Goal: Task Accomplishment & Management: Manage account settings

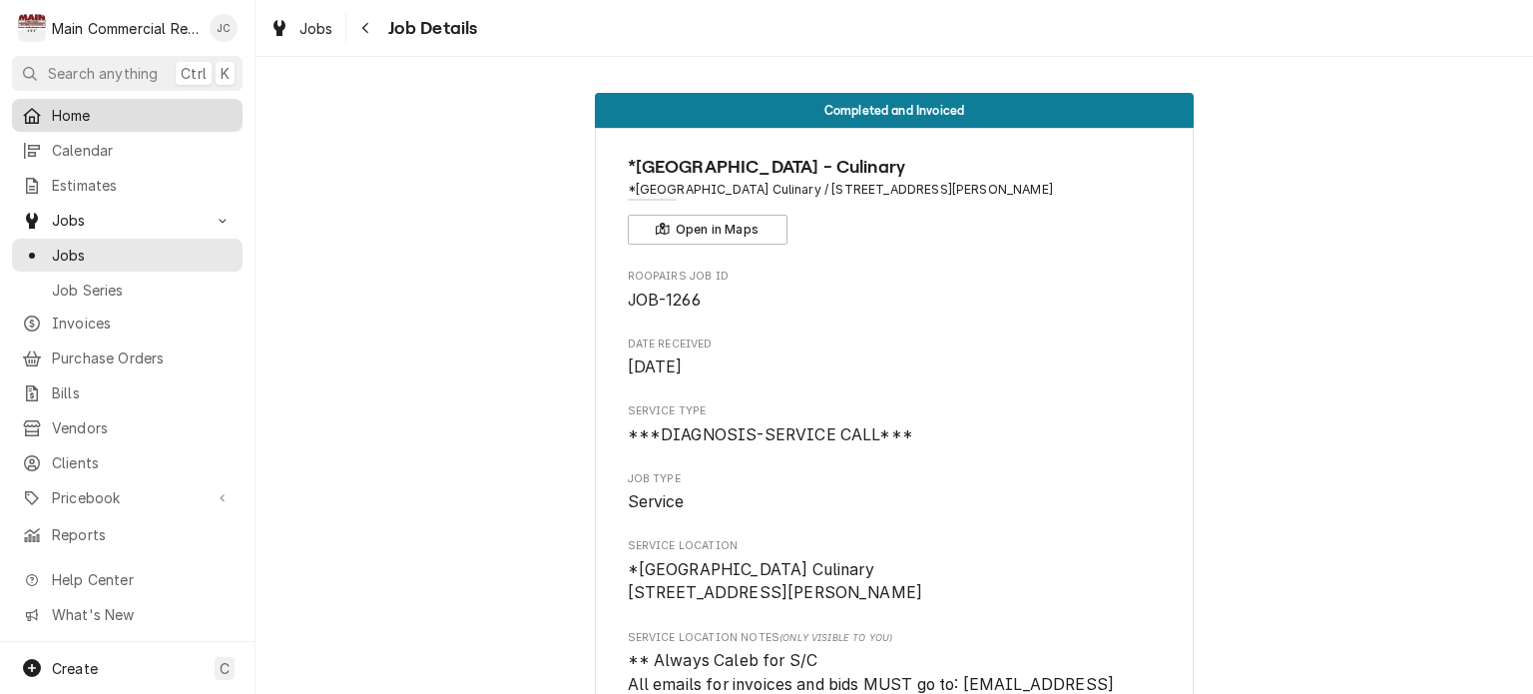
click at [74, 109] on span "Home" at bounding box center [142, 115] width 181 height 21
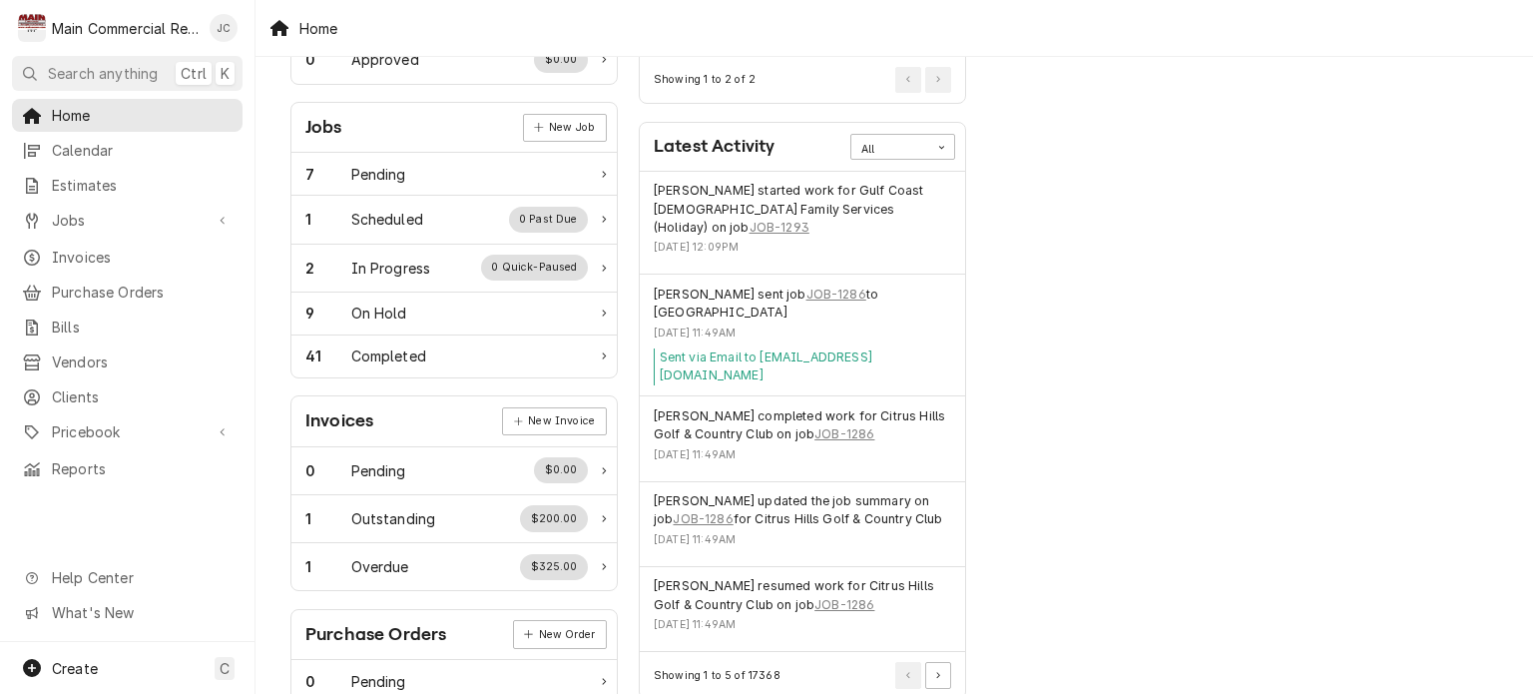
scroll to position [299, 0]
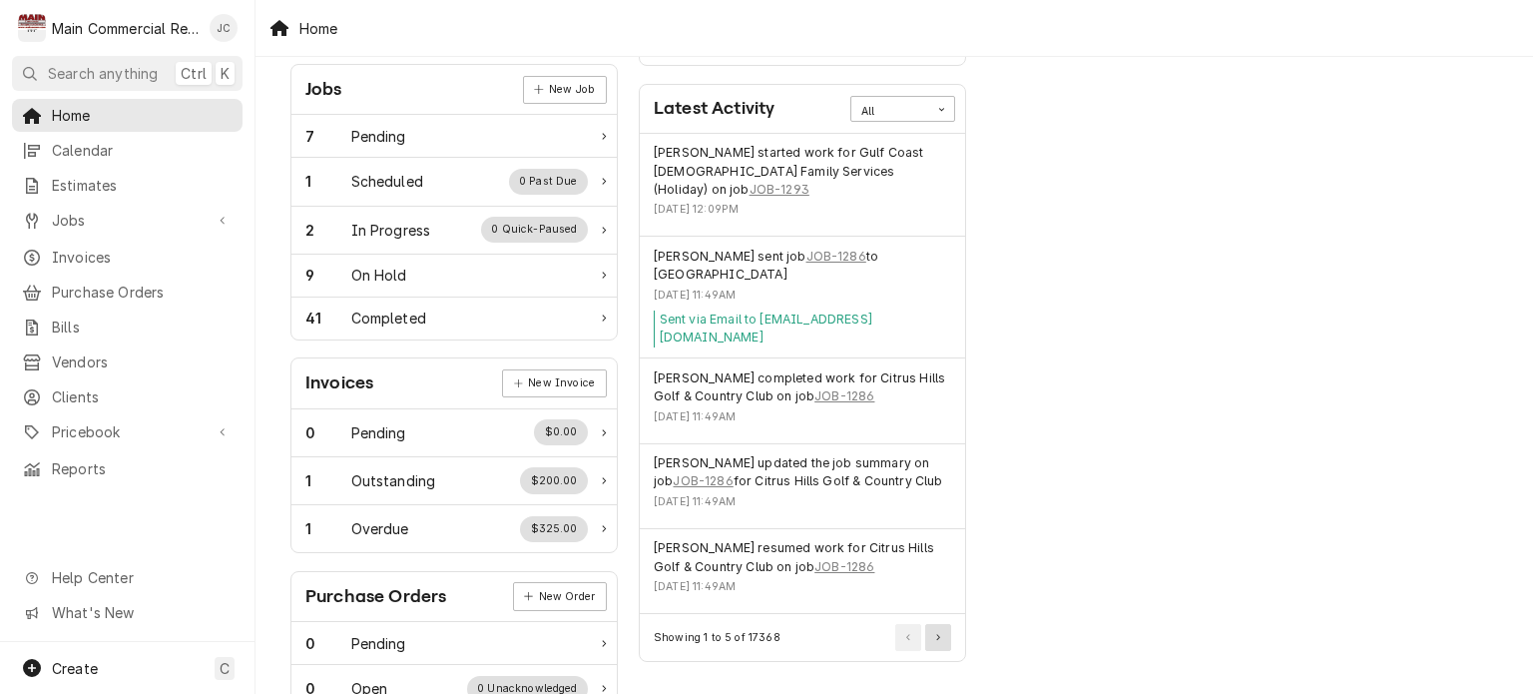
click at [945, 625] on button "Pagination Controls" at bounding box center [938, 637] width 26 height 26
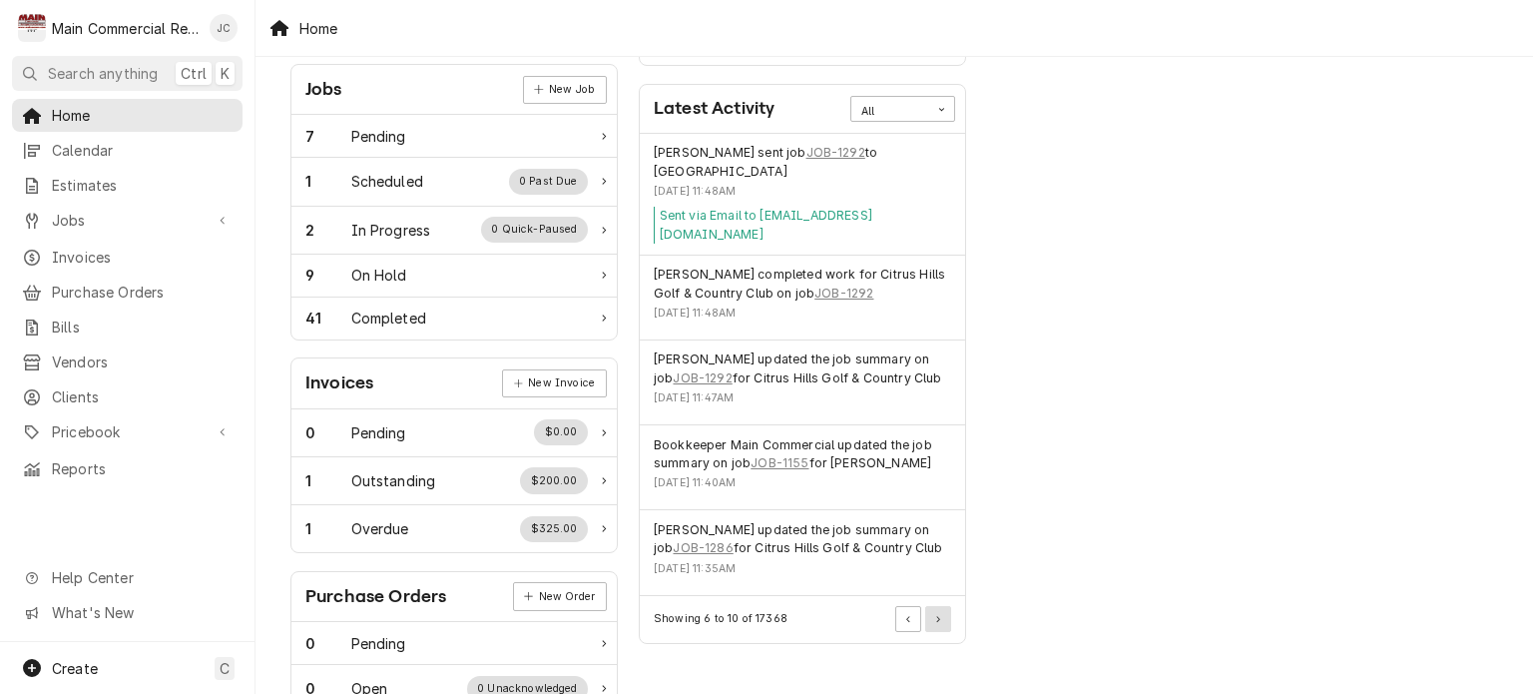
click at [945, 625] on button "Pagination Controls" at bounding box center [938, 619] width 26 height 26
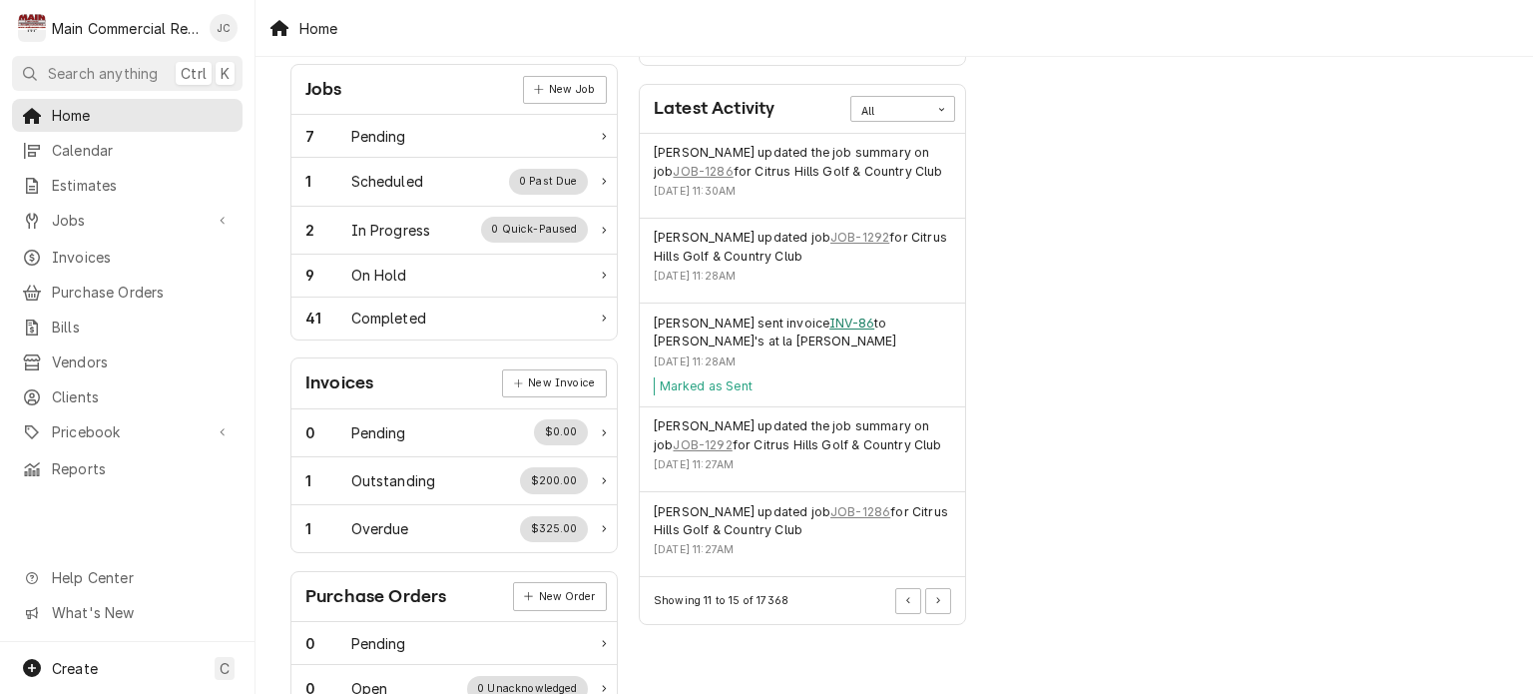
click at [870, 322] on link "INV-86" at bounding box center [851, 323] width 45 height 18
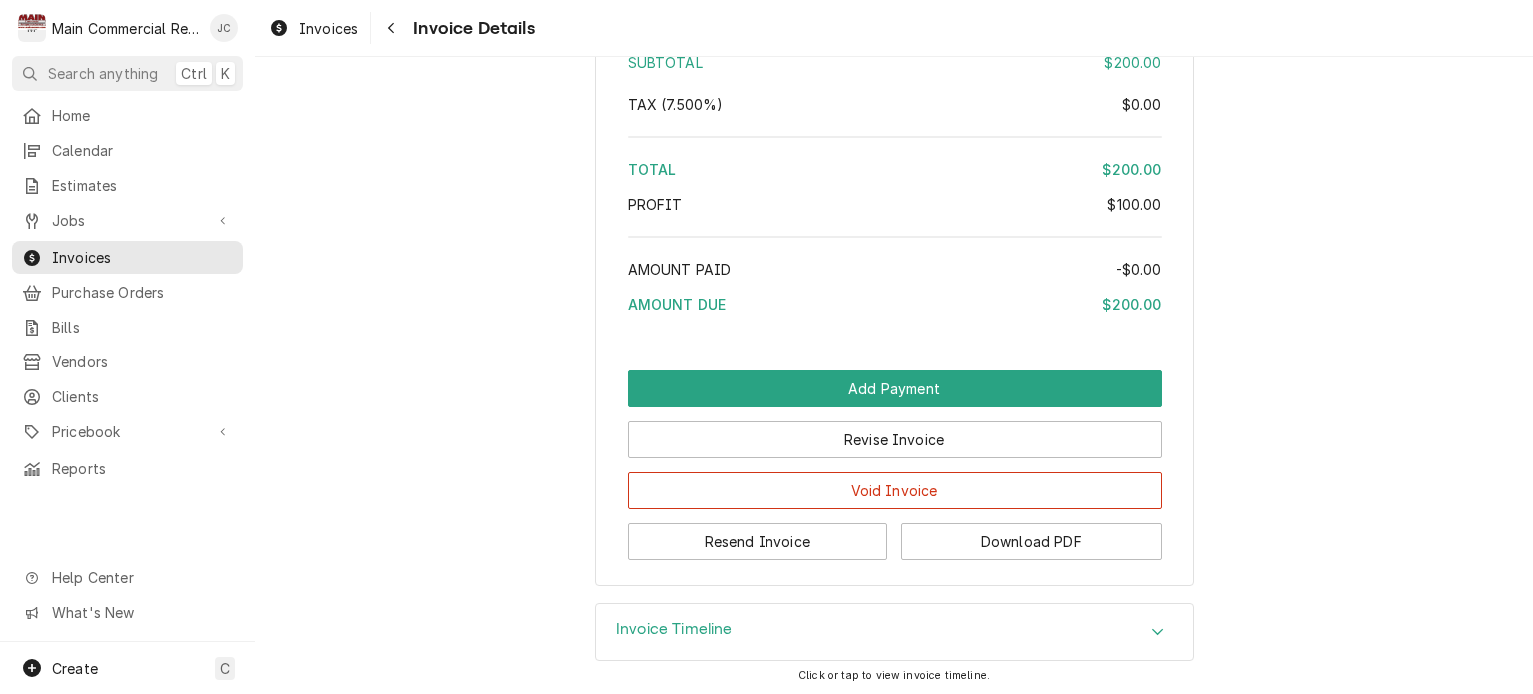
scroll to position [4857, 0]
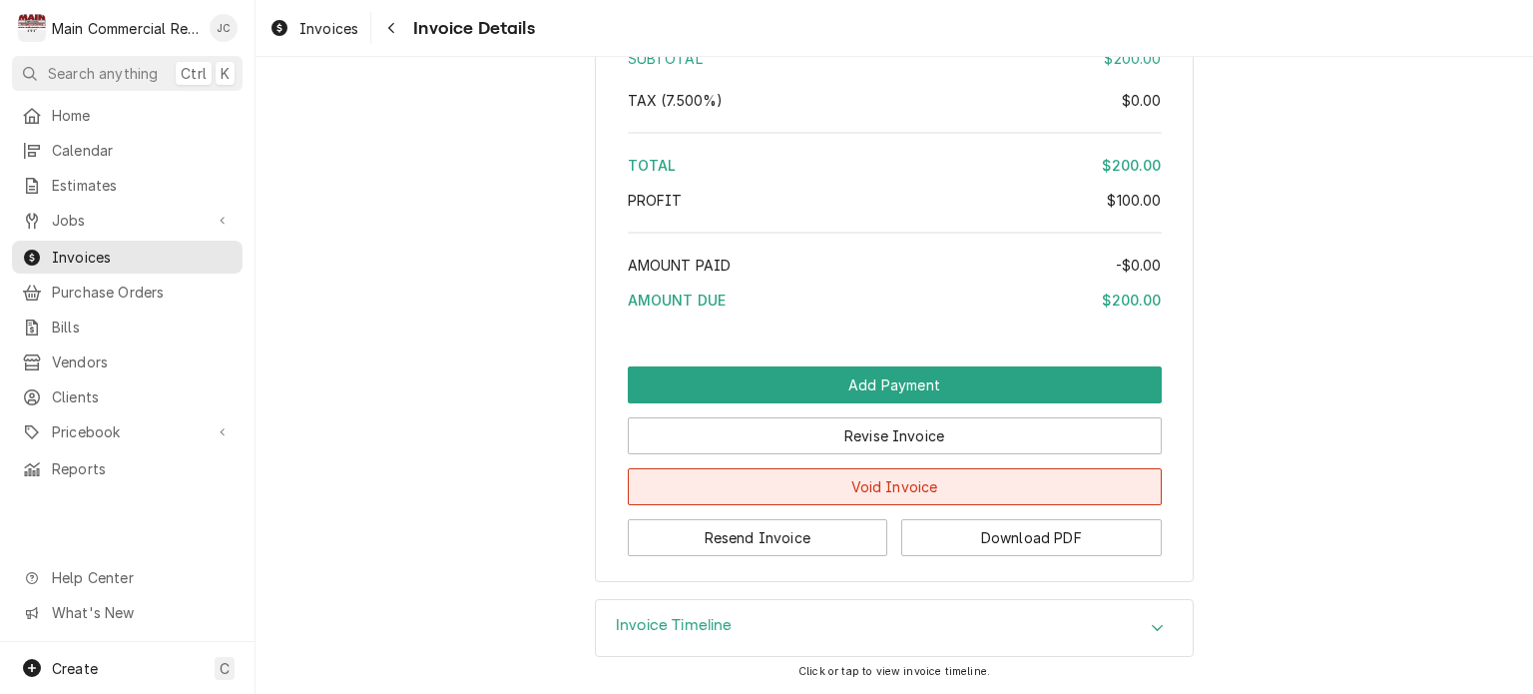
click at [876, 487] on button "Void Invoice" at bounding box center [895, 486] width 534 height 37
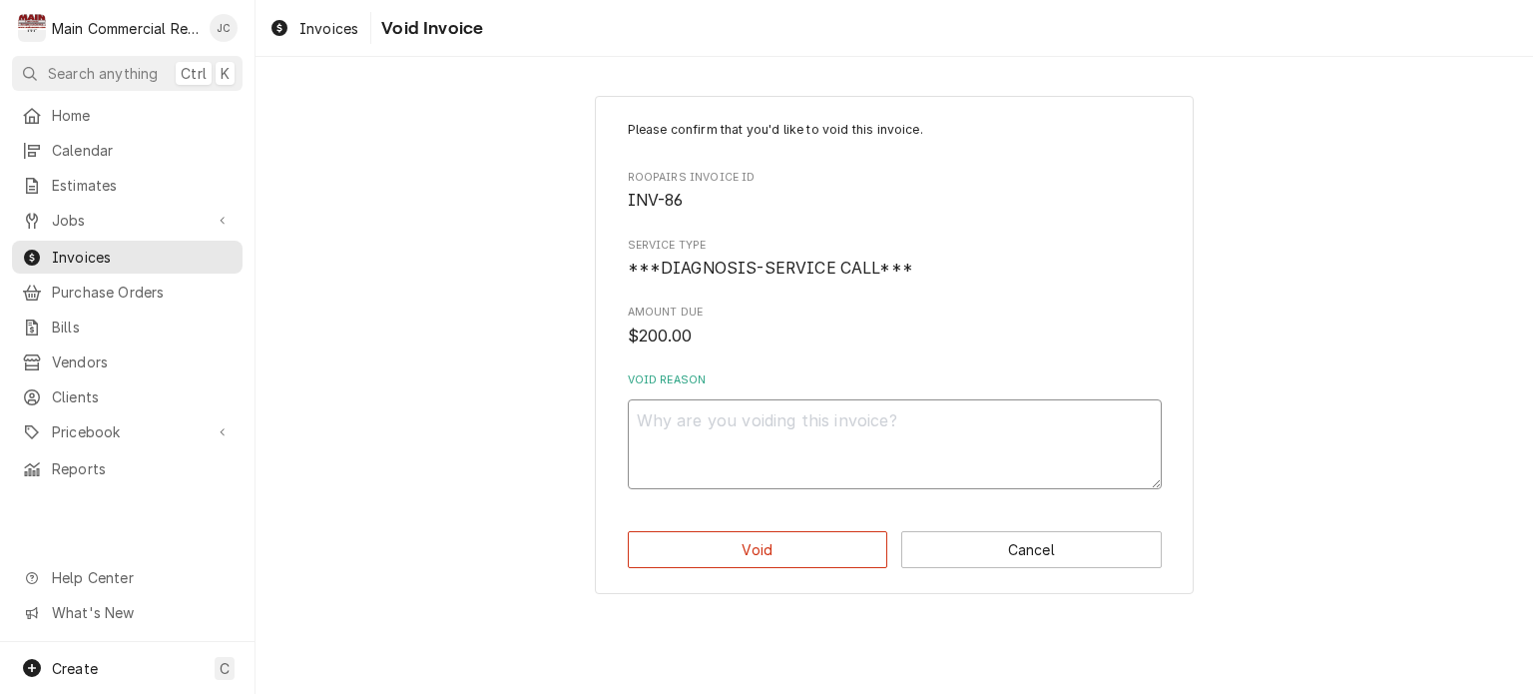
click at [699, 467] on textarea "Void Reason" at bounding box center [895, 444] width 534 height 90
type textarea "x"
type textarea "S"
type textarea "x"
type textarea "Sa"
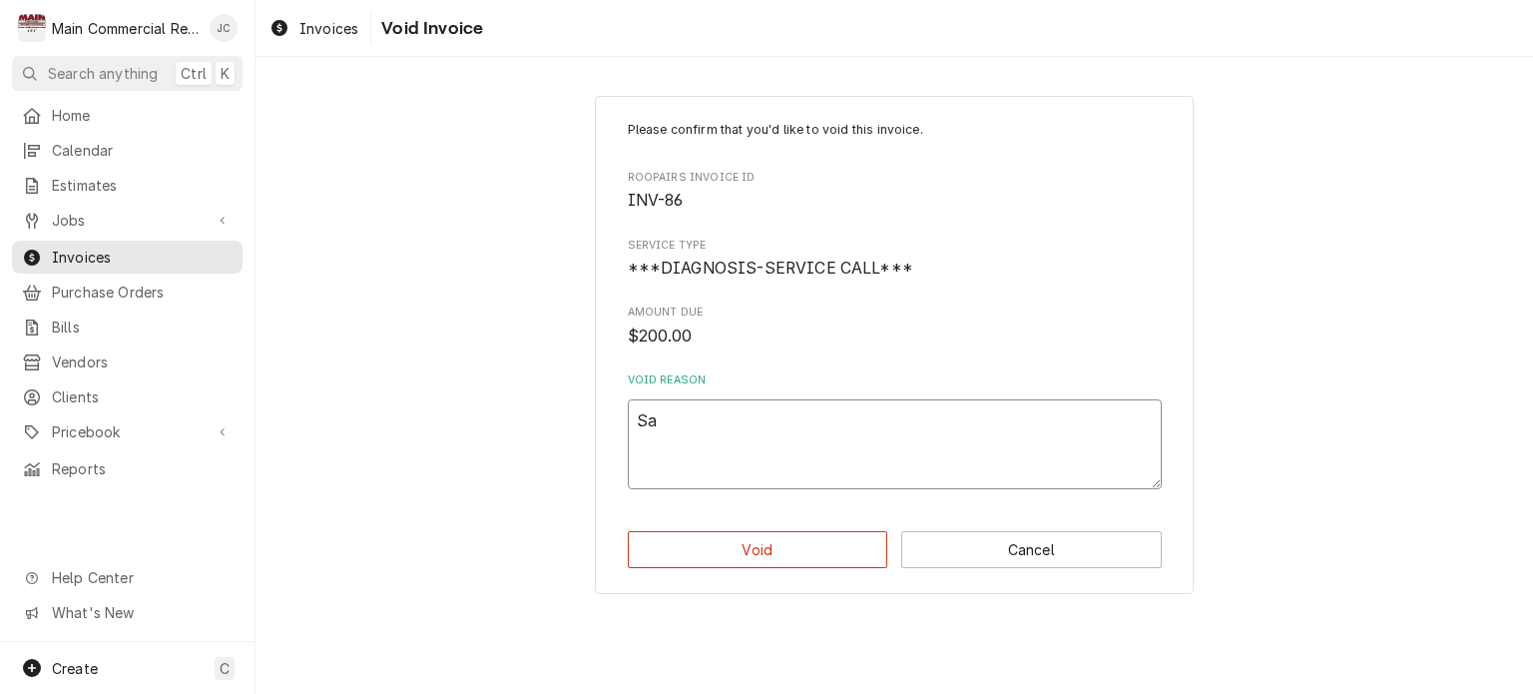
type textarea "x"
type textarea "Sam"
type textarea "x"
type textarea "Samp"
type textarea "x"
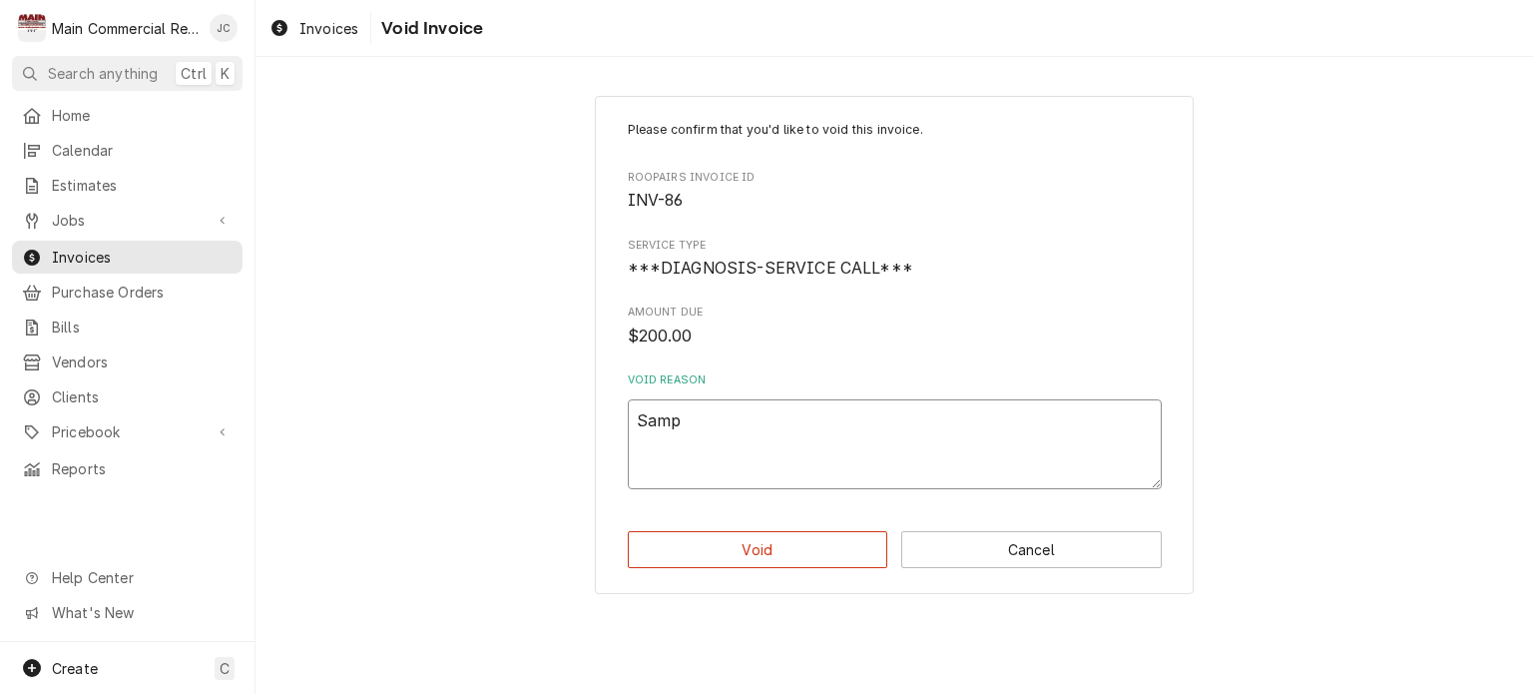
type textarea "Sampl"
type textarea "x"
type textarea "Sample"
click at [739, 547] on button "Void" at bounding box center [758, 549] width 260 height 37
type textarea "x"
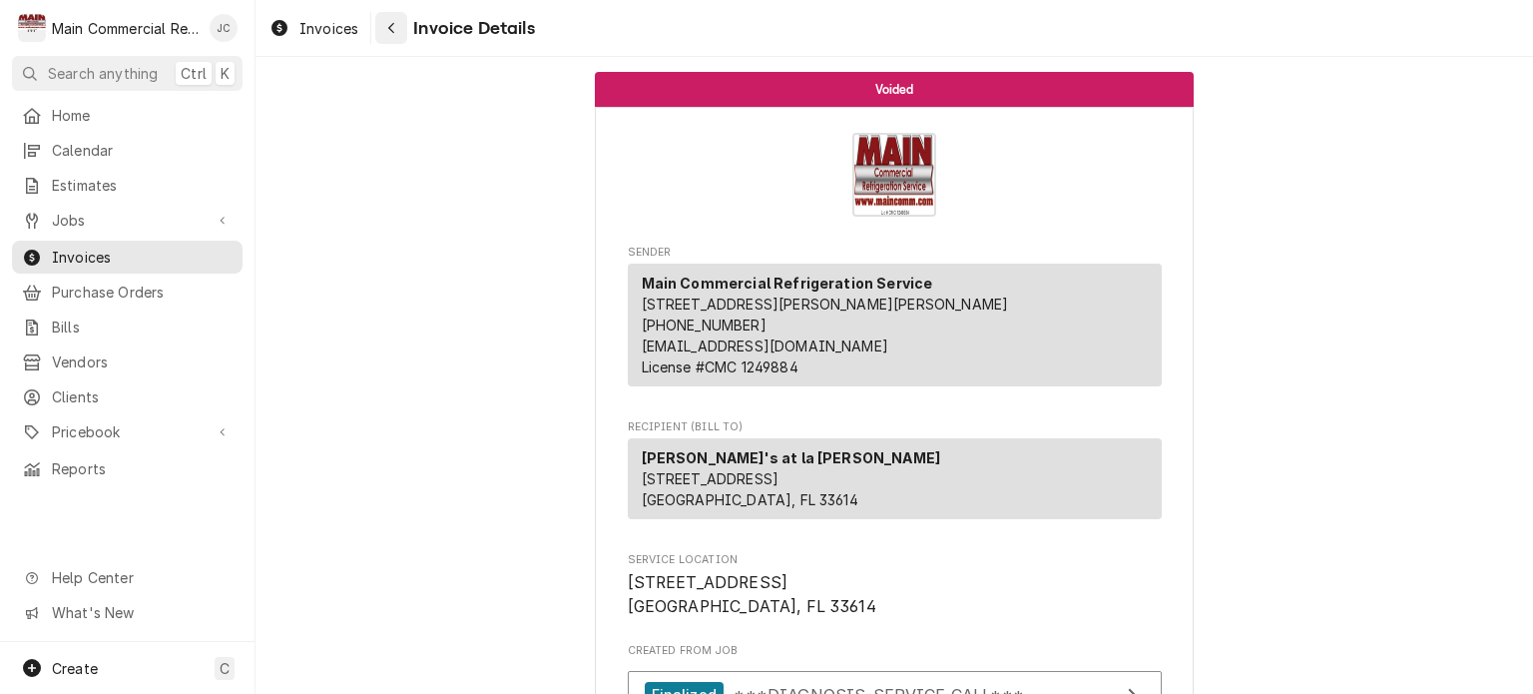
click at [391, 36] on div "Navigate back" at bounding box center [391, 28] width 20 height 20
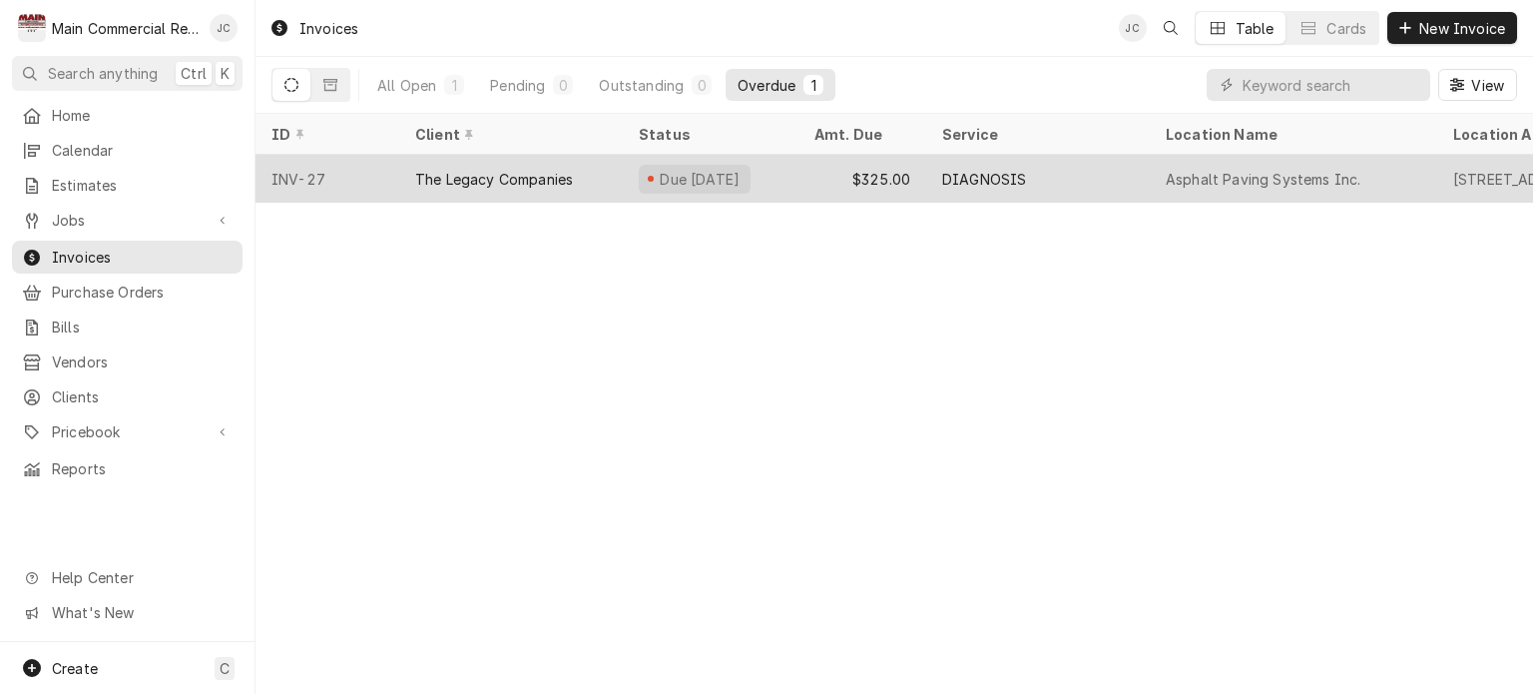
click at [1092, 180] on div "DIAGNOSIS" at bounding box center [1038, 179] width 224 height 48
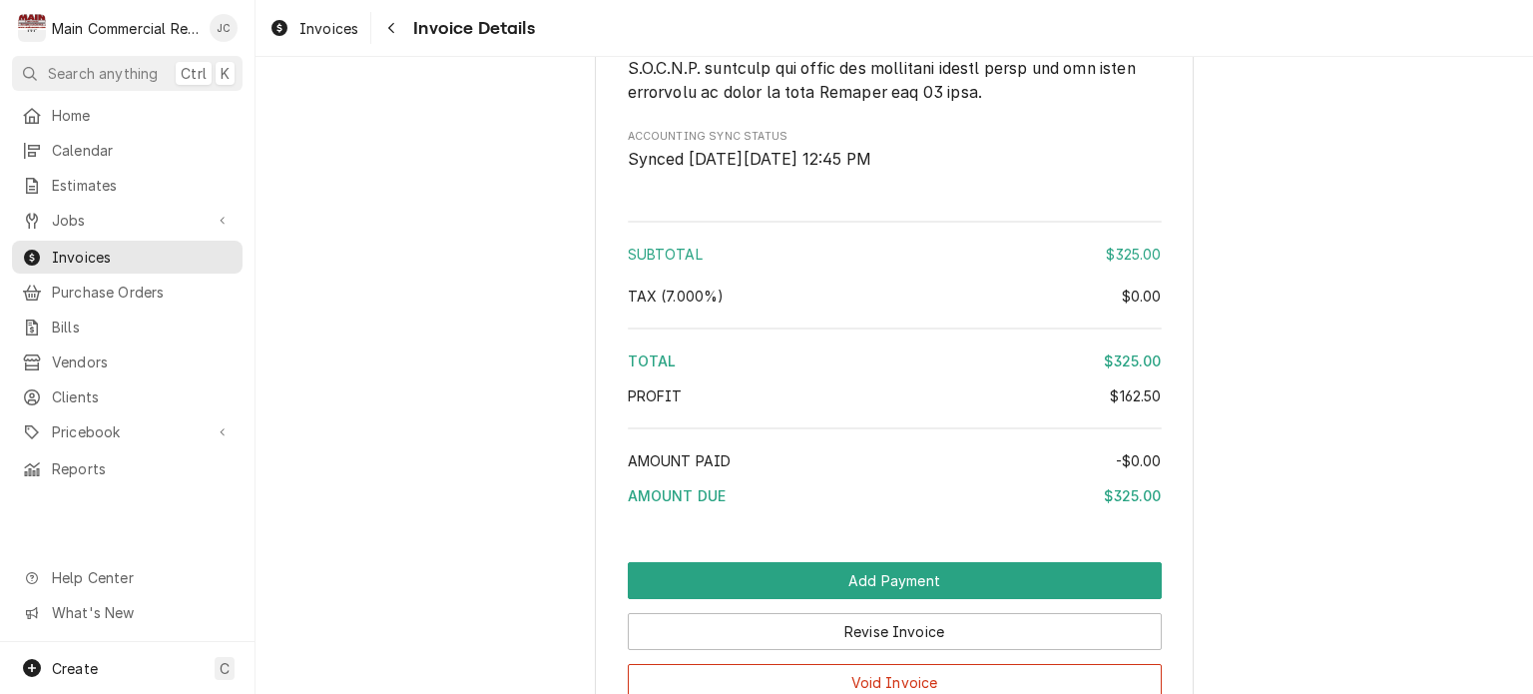
scroll to position [4856, 0]
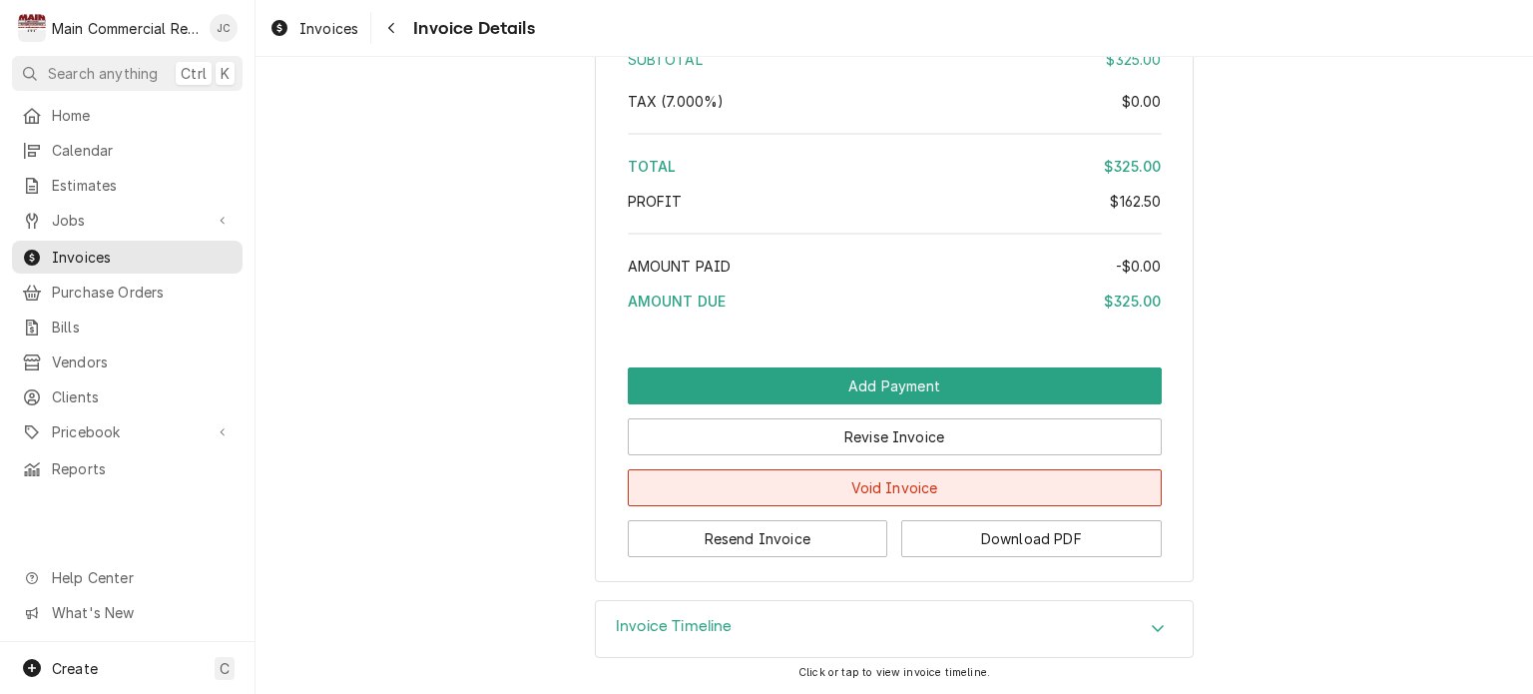
click at [837, 491] on button "Void Invoice" at bounding box center [895, 487] width 534 height 37
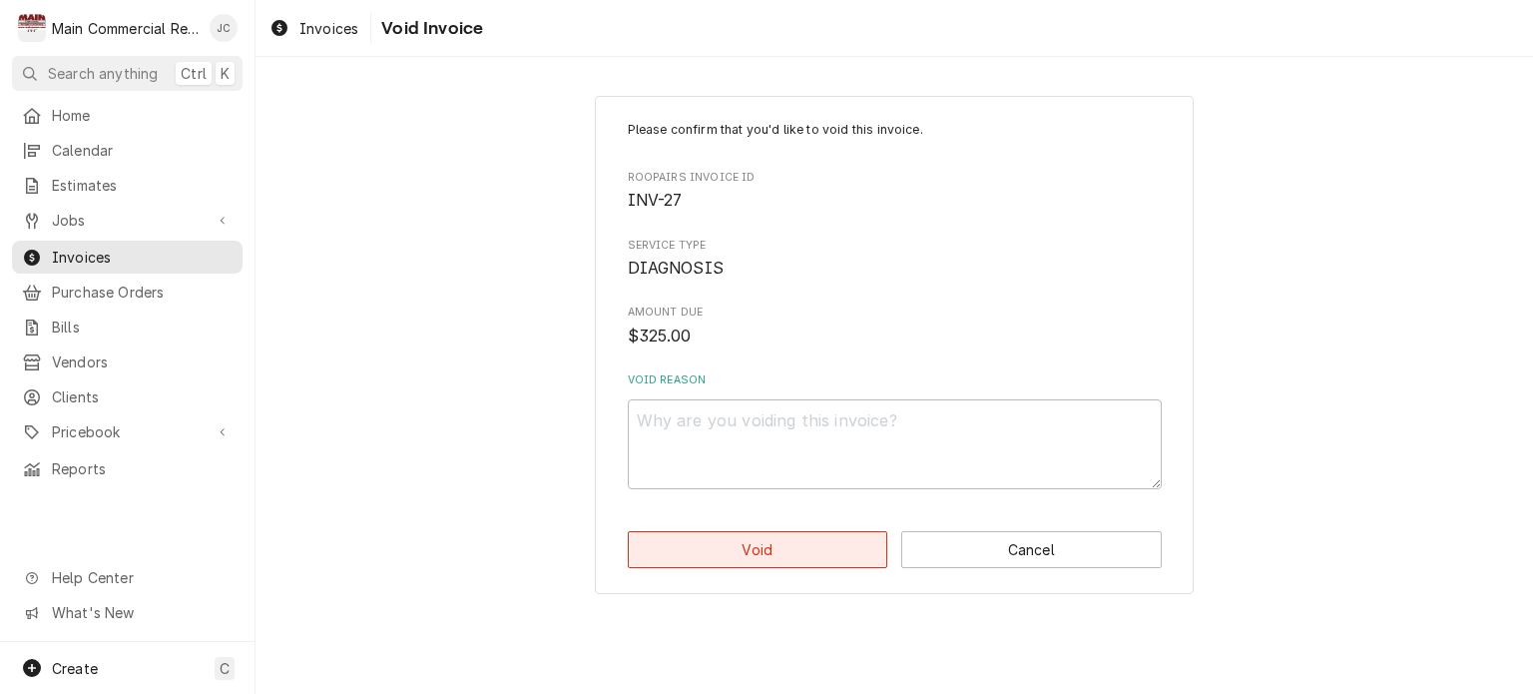
click at [772, 549] on button "Void" at bounding box center [758, 549] width 260 height 37
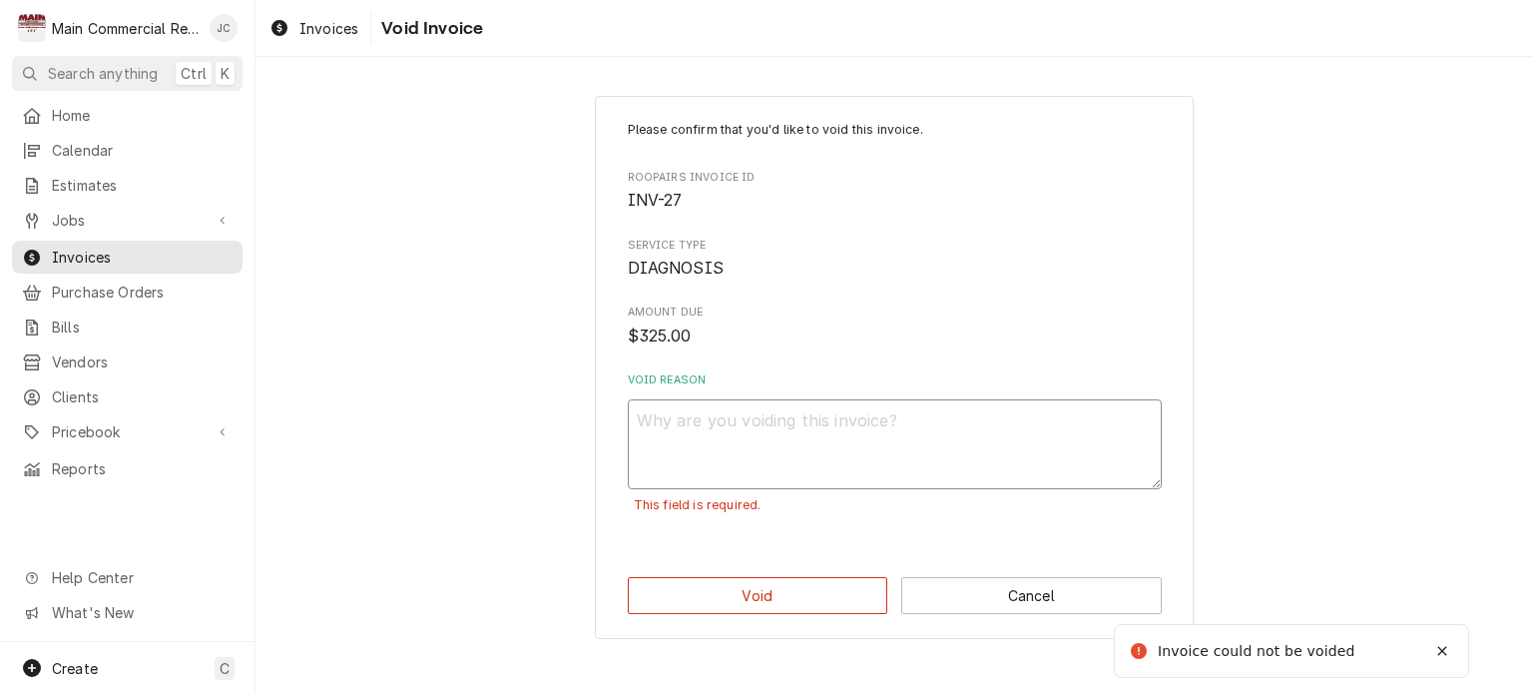
click at [830, 457] on textarea "Void Reason" at bounding box center [895, 444] width 534 height 90
type textarea "x"
type textarea "m"
type textarea "x"
type textarea "ma"
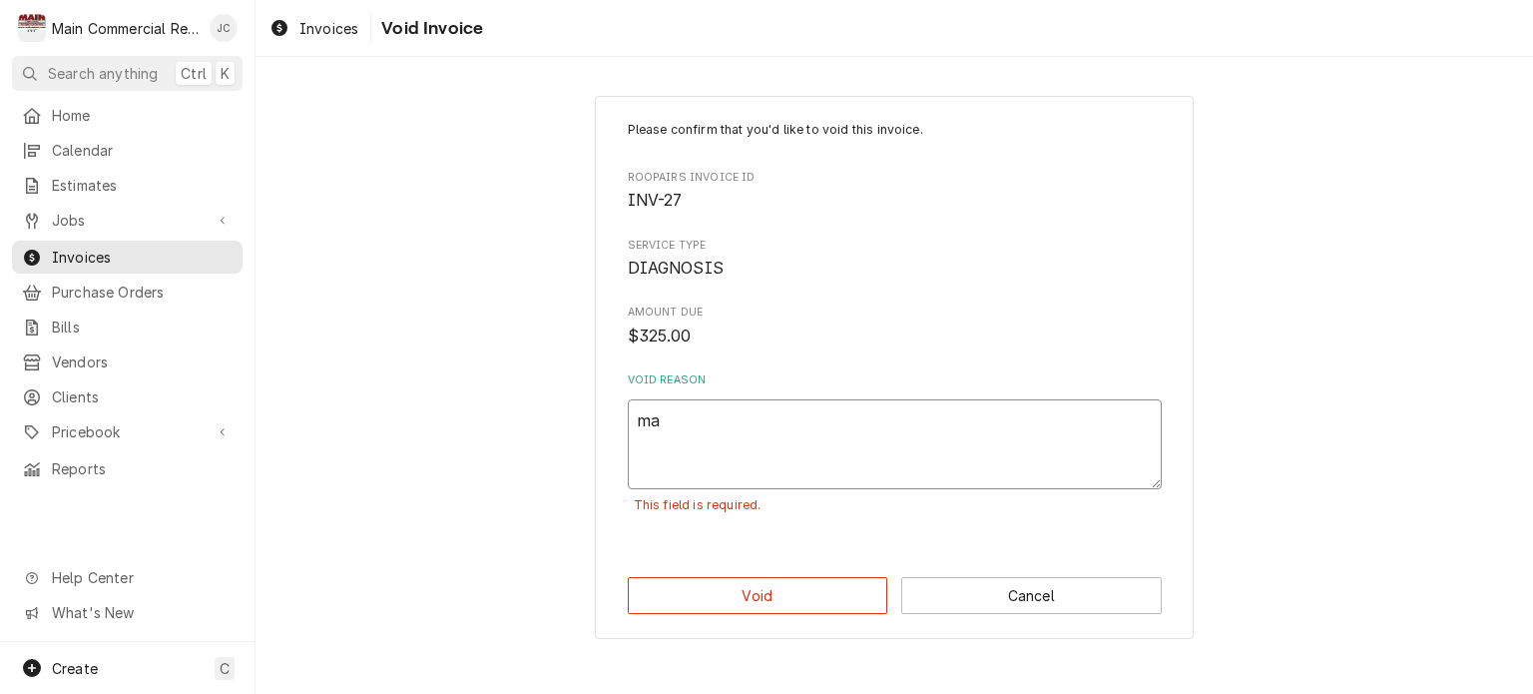
type textarea "x"
type textarea "man"
type textarea "x"
type textarea "mana"
type textarea "x"
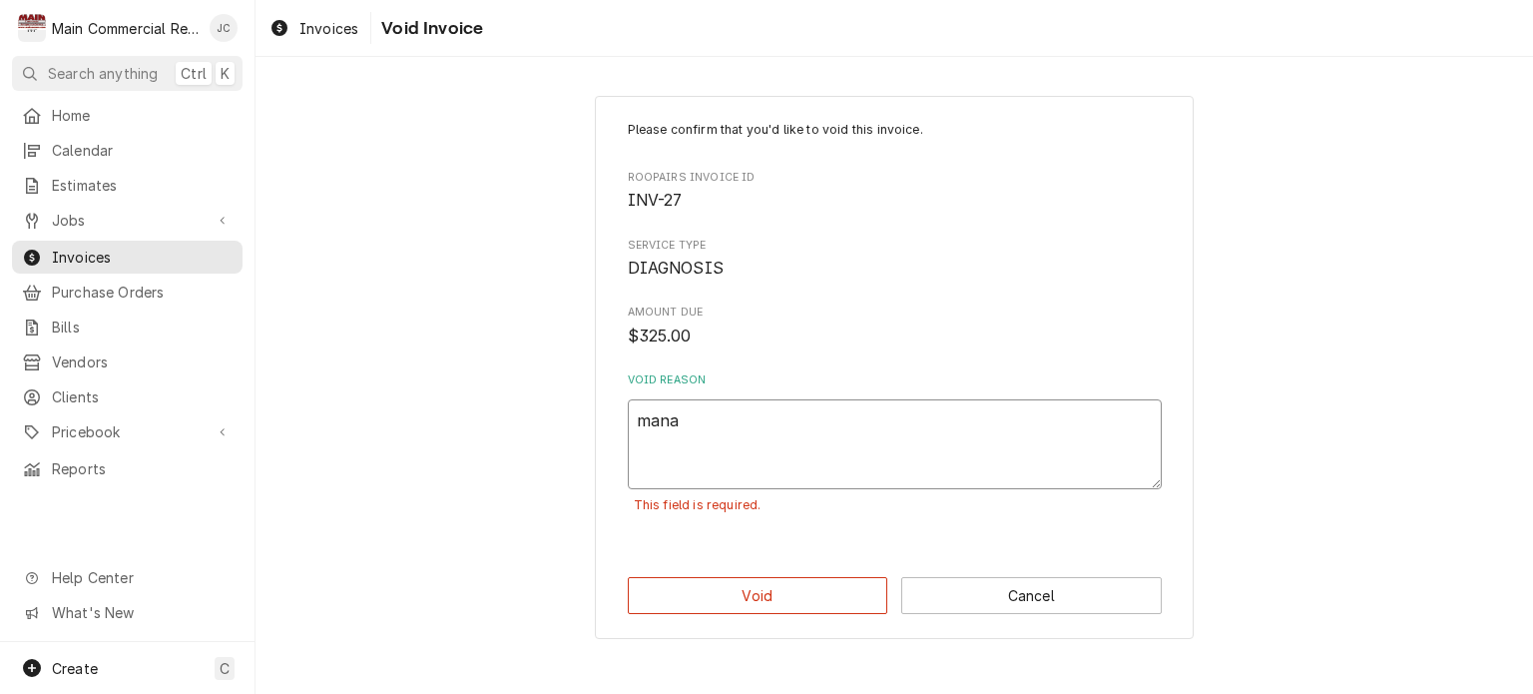
type textarea "manag"
type textarea "x"
type textarea "manage"
type textarea "x"
type textarea "manag"
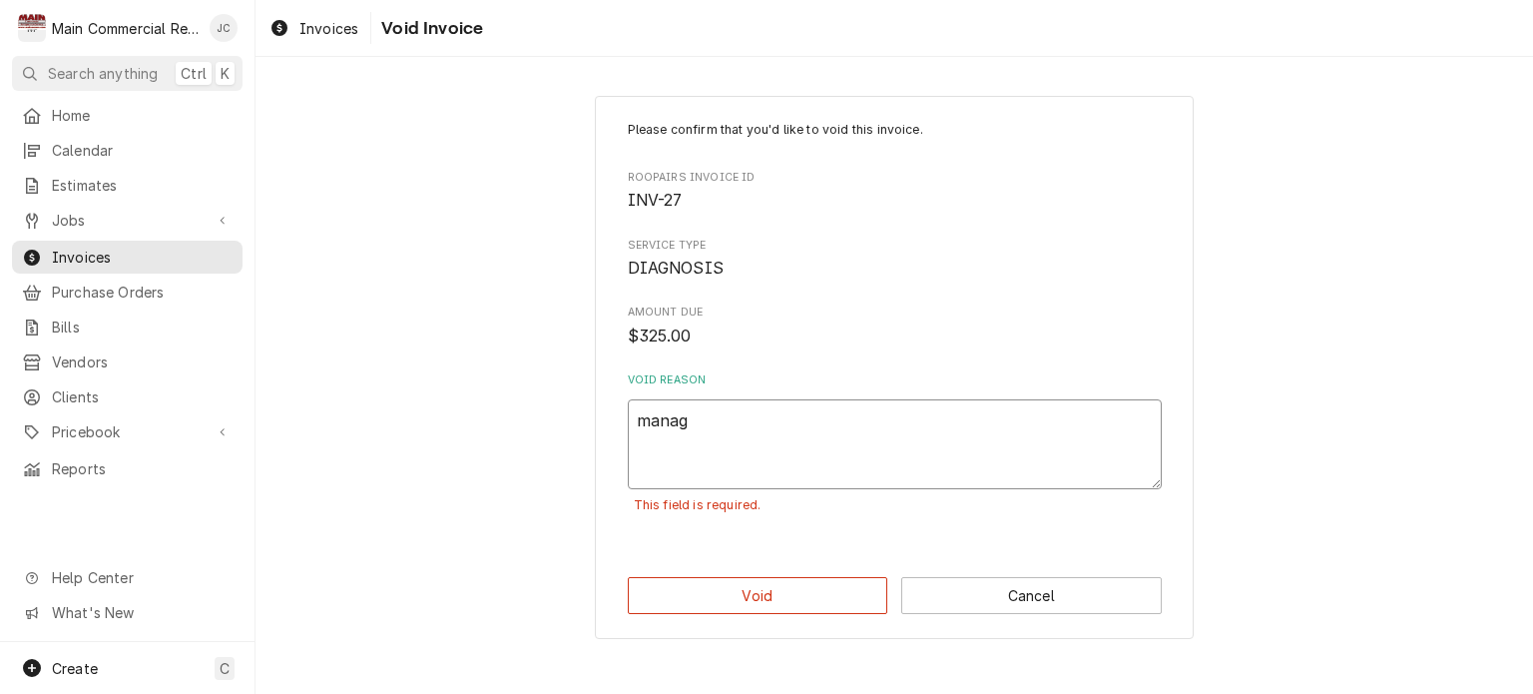
type textarea "x"
type textarea "mana"
type textarea "x"
type textarea "man"
type textarea "x"
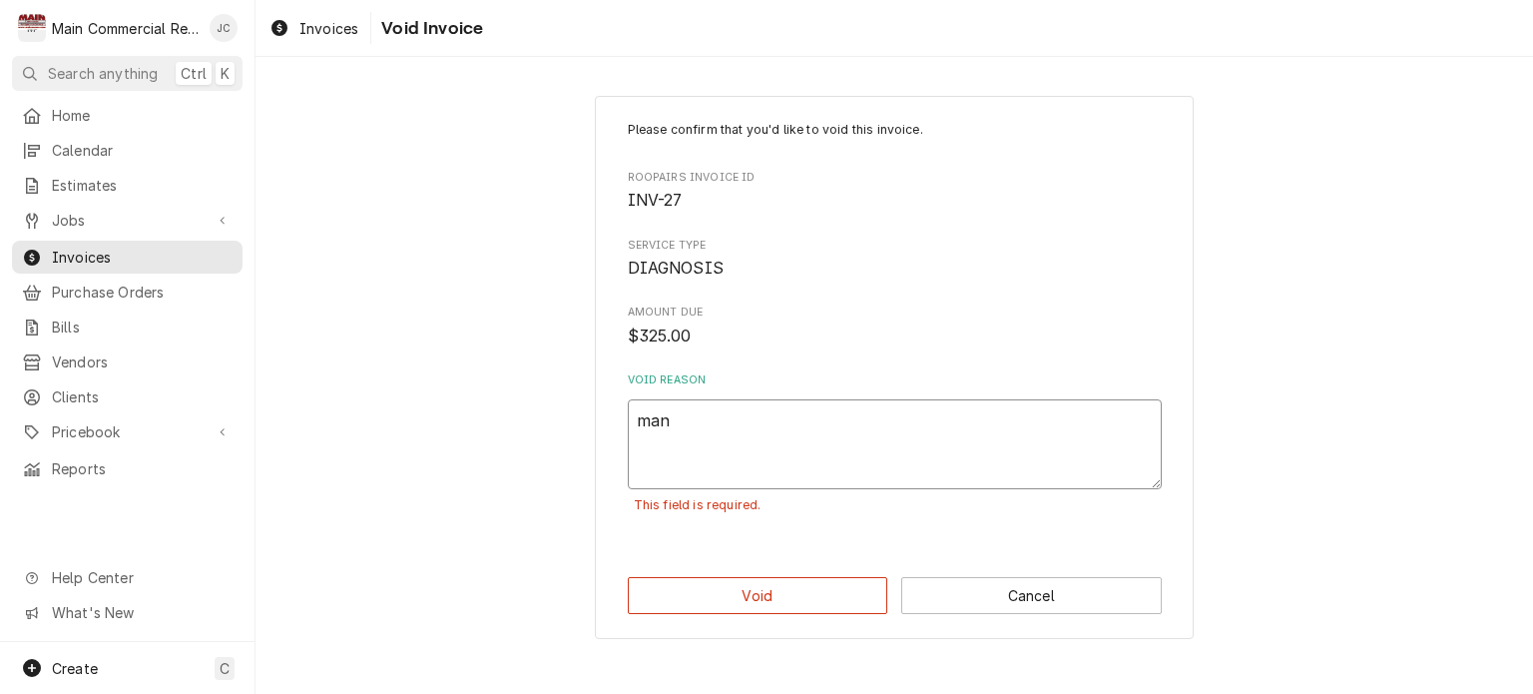
type textarea "ma"
type textarea "x"
type textarea "m"
type textarea "x"
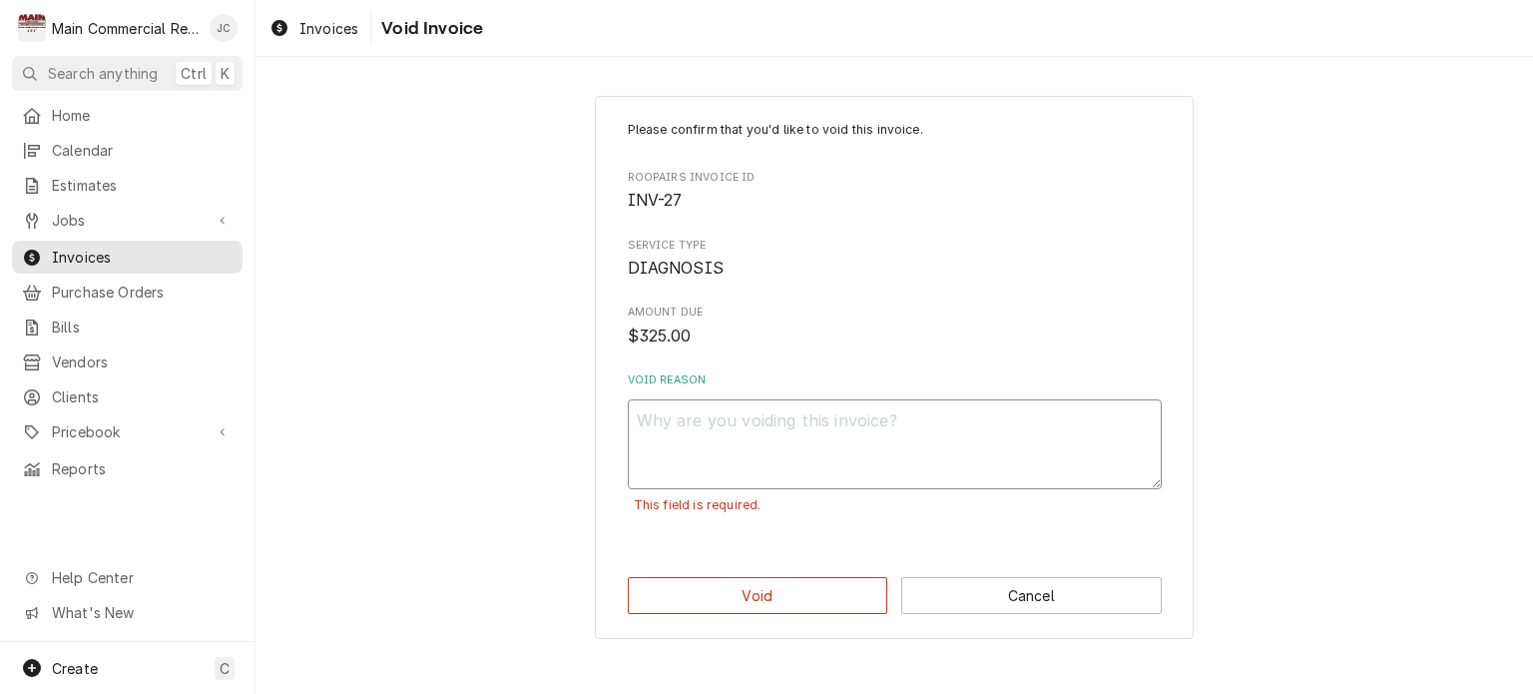
type textarea "M"
type textarea "x"
type textarea "Man"
type textarea "x"
type textarea "Man"
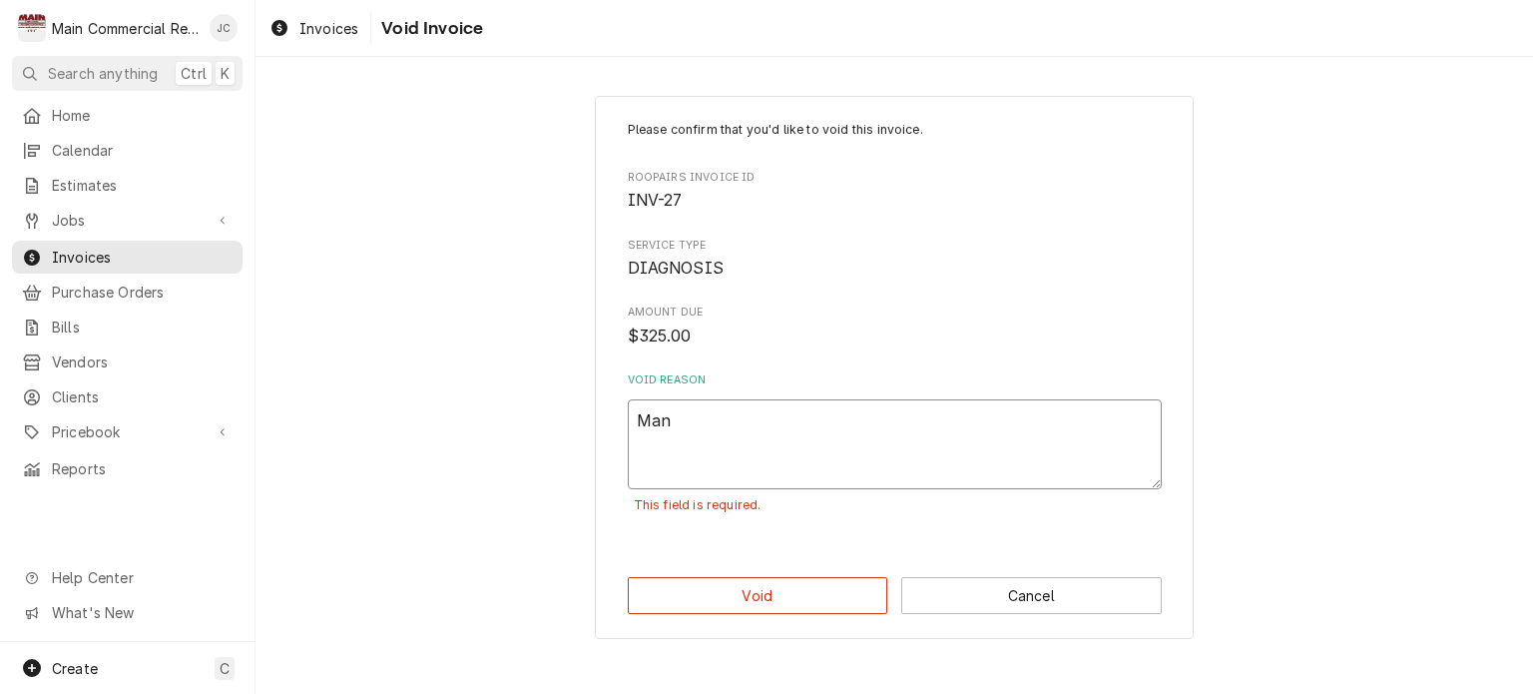
type textarea "x"
type textarea "Man g"
type textarea "x"
type textarea "Man"
type textarea "x"
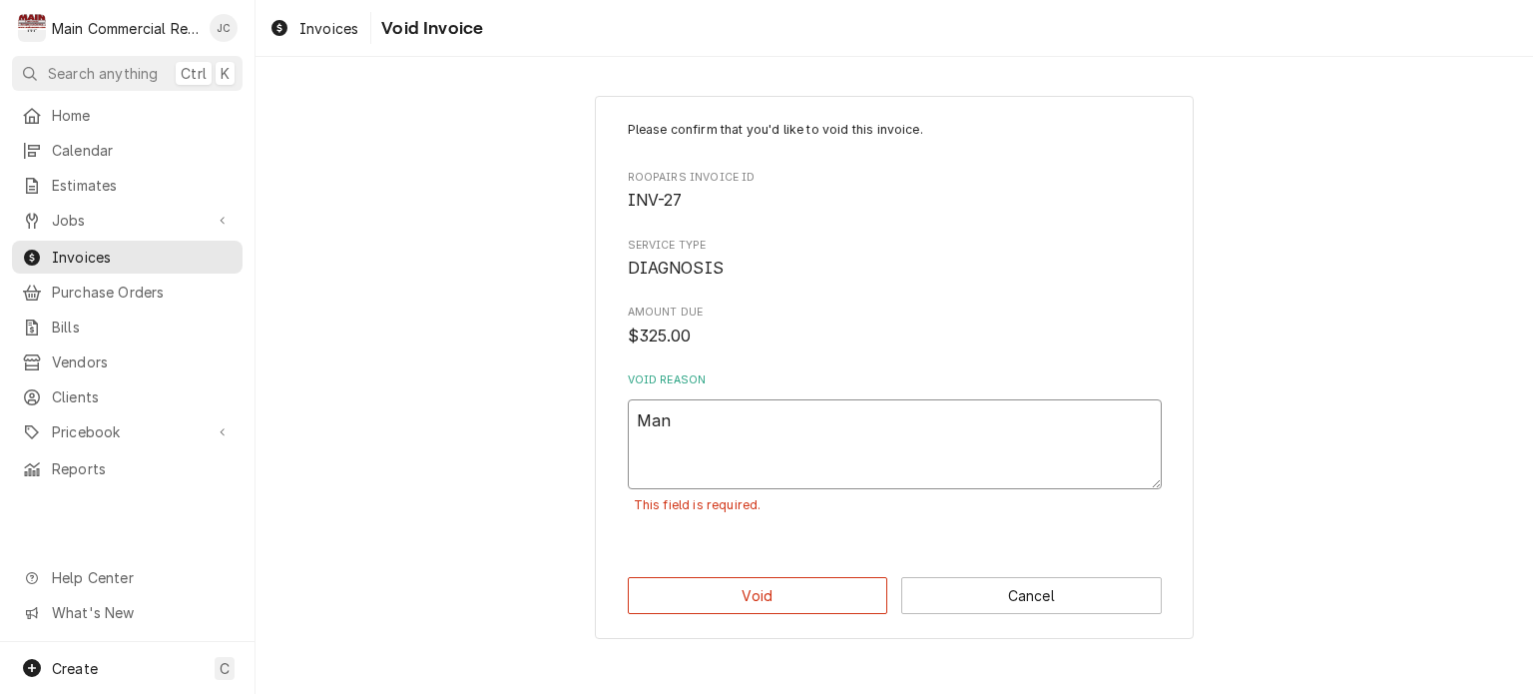
type textarea "Man"
type textarea "x"
type textarea "Mana"
type textarea "x"
type textarea "Manag"
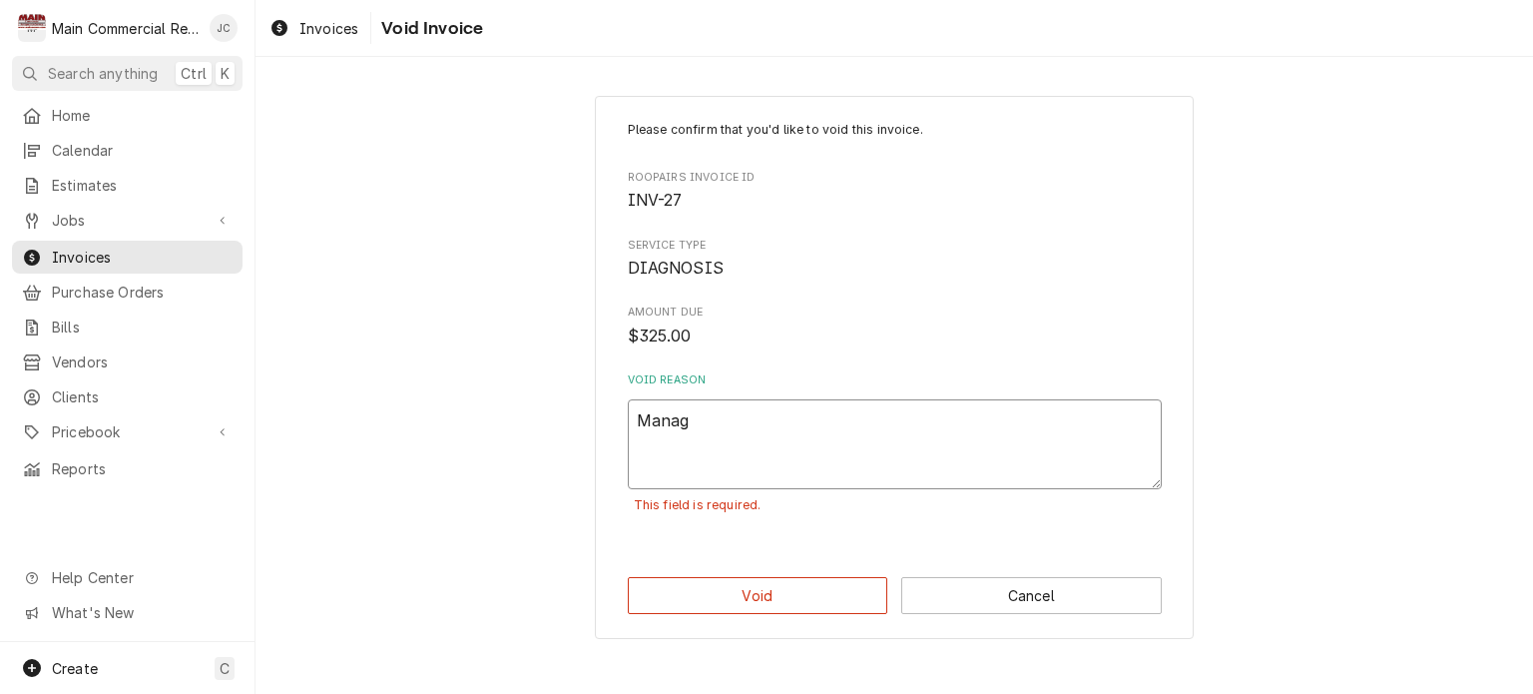
type textarea "x"
type textarea "Manage"
type textarea "x"
type textarea "Managed"
type textarea "x"
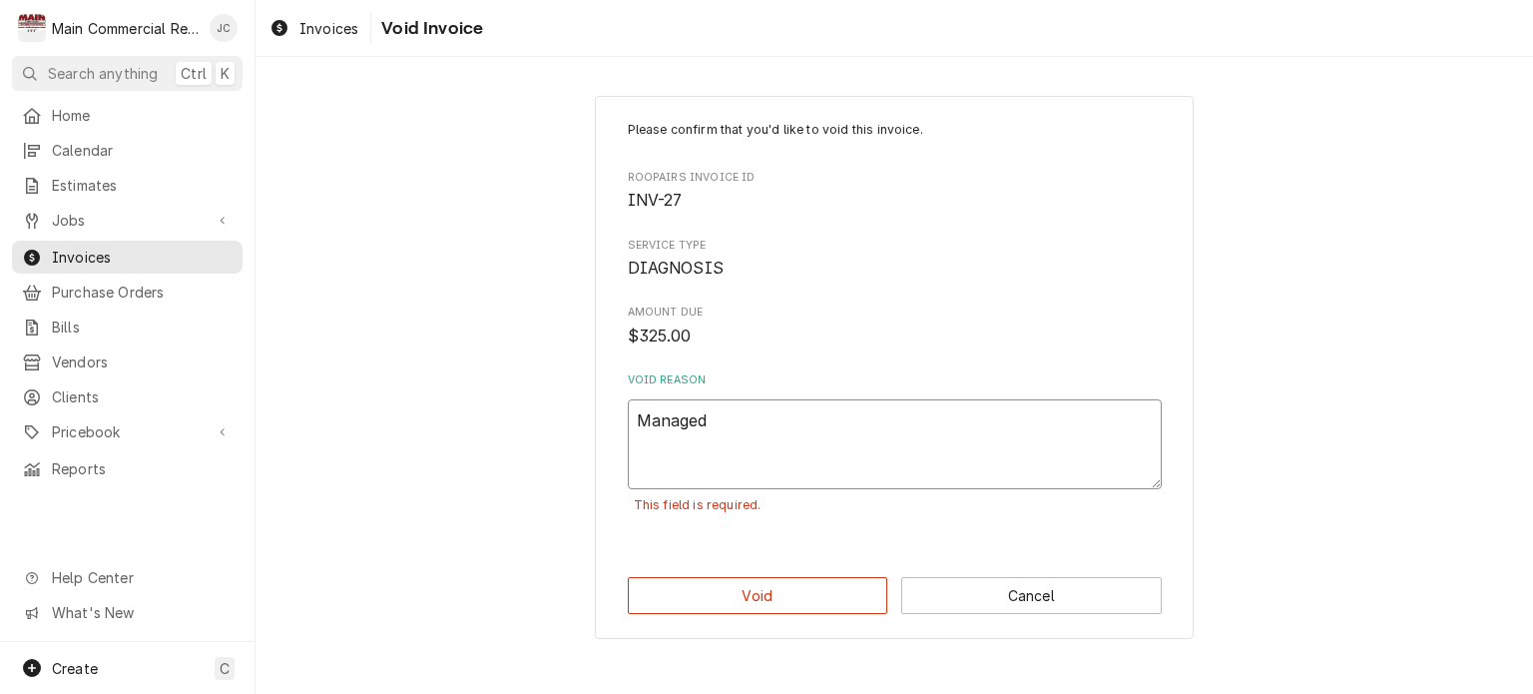
type textarea "Managed"
type textarea "x"
type textarea "Managed i"
type textarea "x"
type textarea "Managed in"
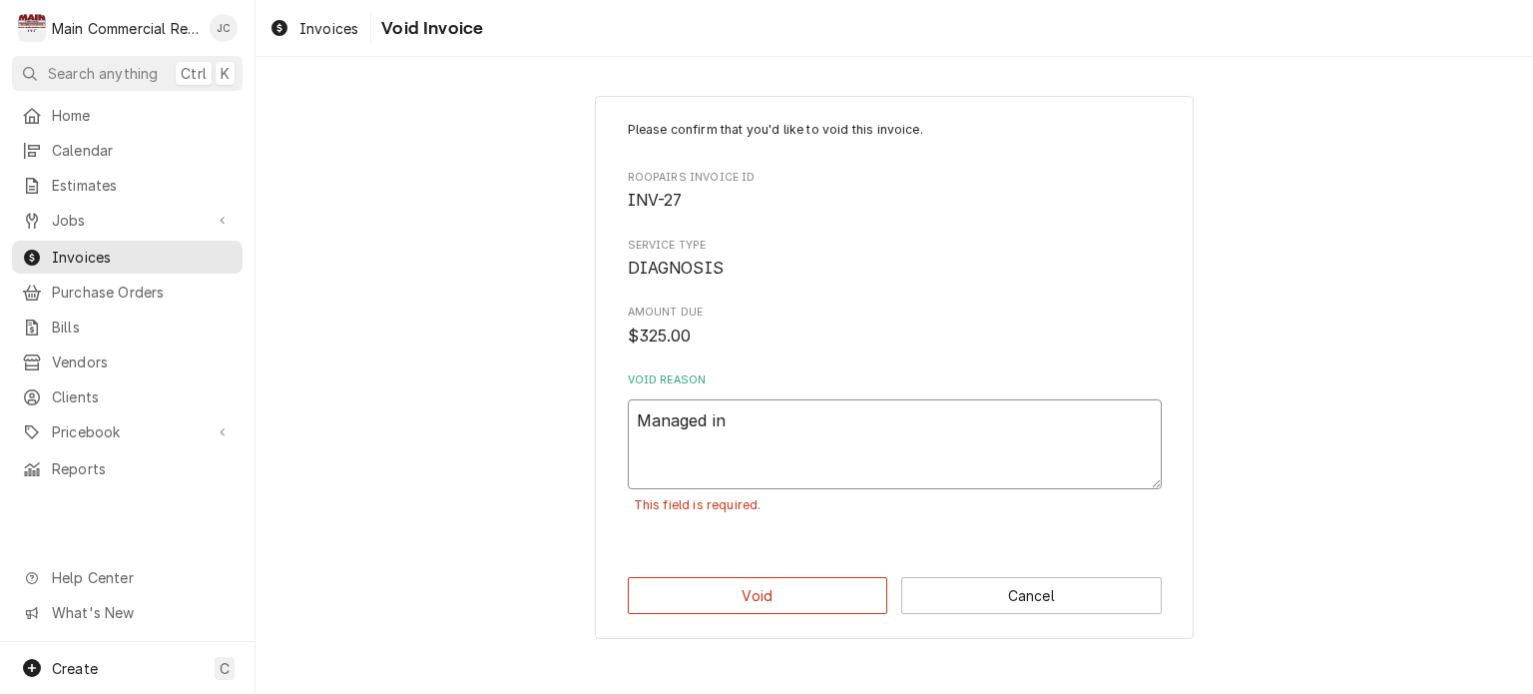
type textarea "x"
type textarea "Managed in"
type textarea "x"
type textarea "Managed in Q"
type textarea "x"
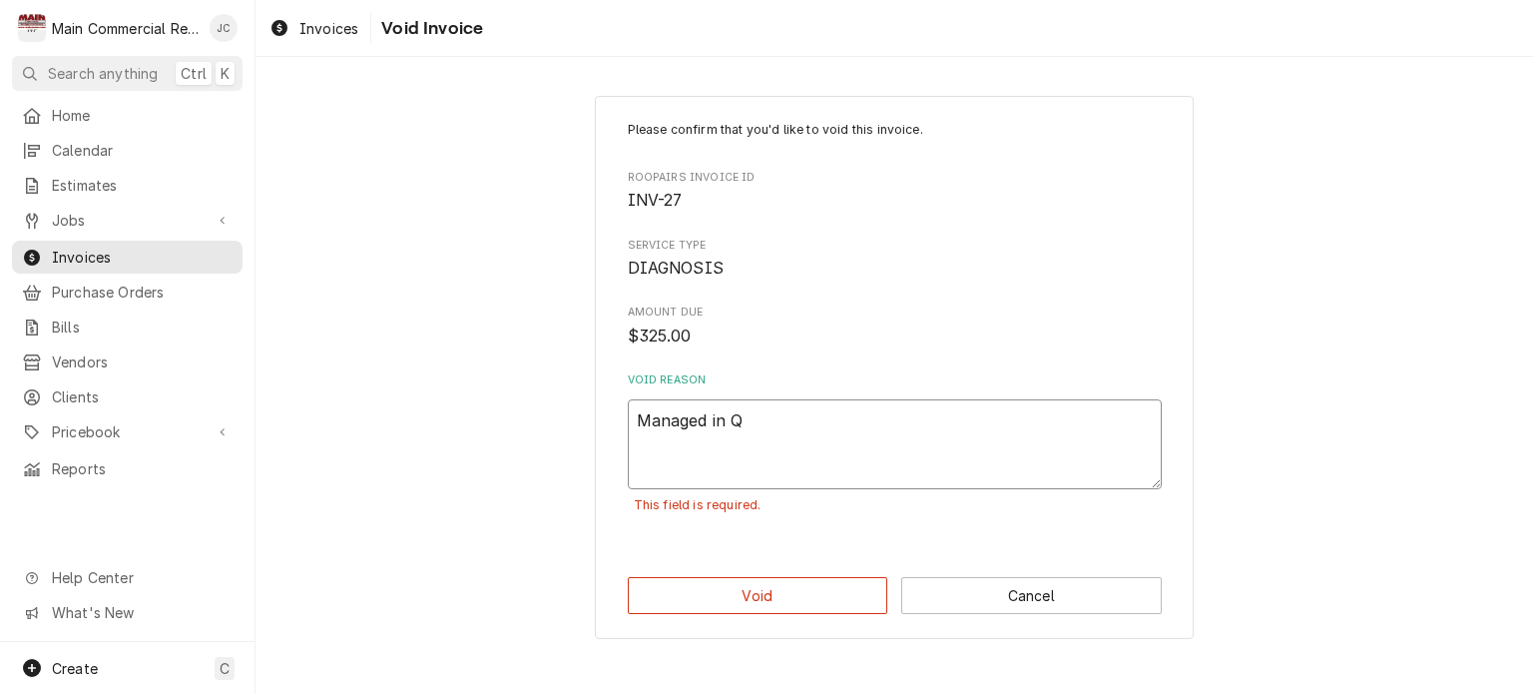
type textarea "Managed in QB"
type textarea "x"
type textarea "Managed in QB"
type textarea "x"
type textarea "Managed in QB"
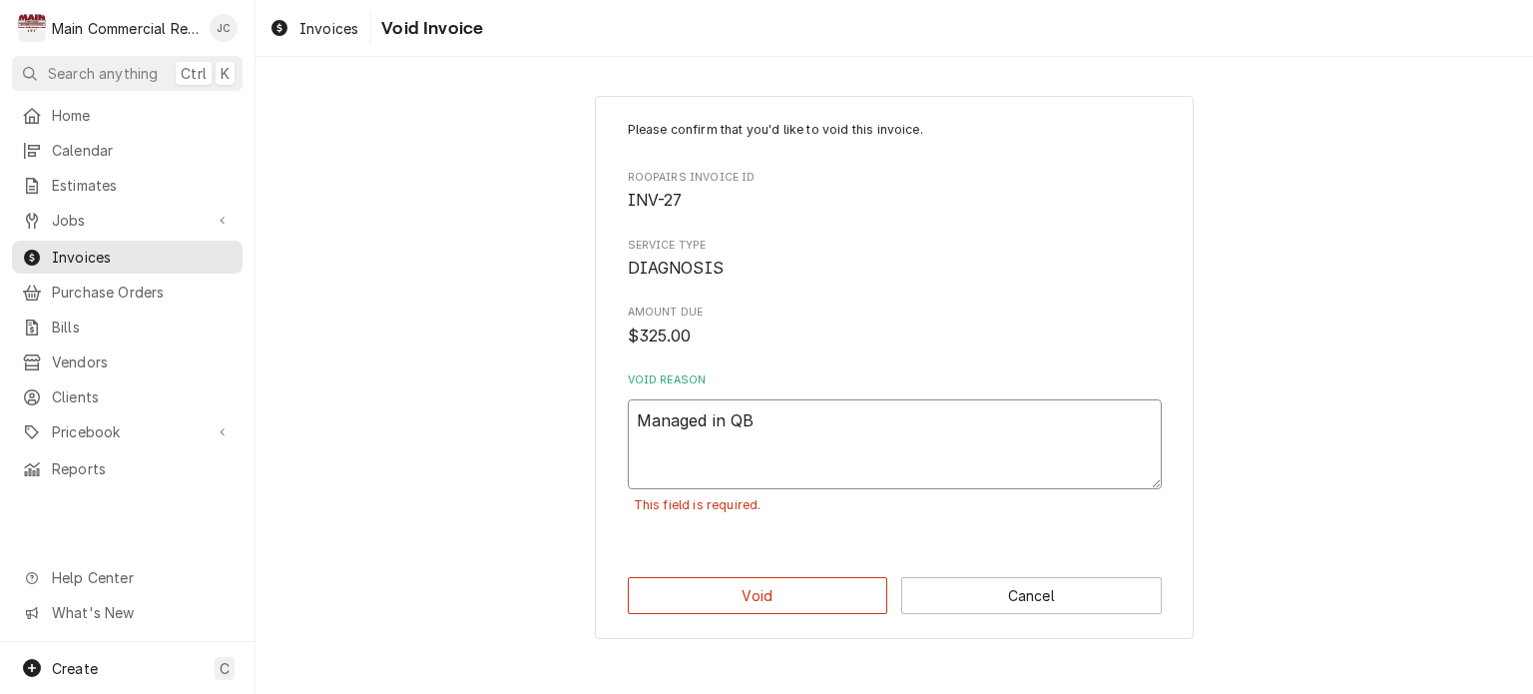
type textarea "x"
type textarea "Managed in QB*"
type textarea "x"
type textarea "Managed in QB*J"
type textarea "x"
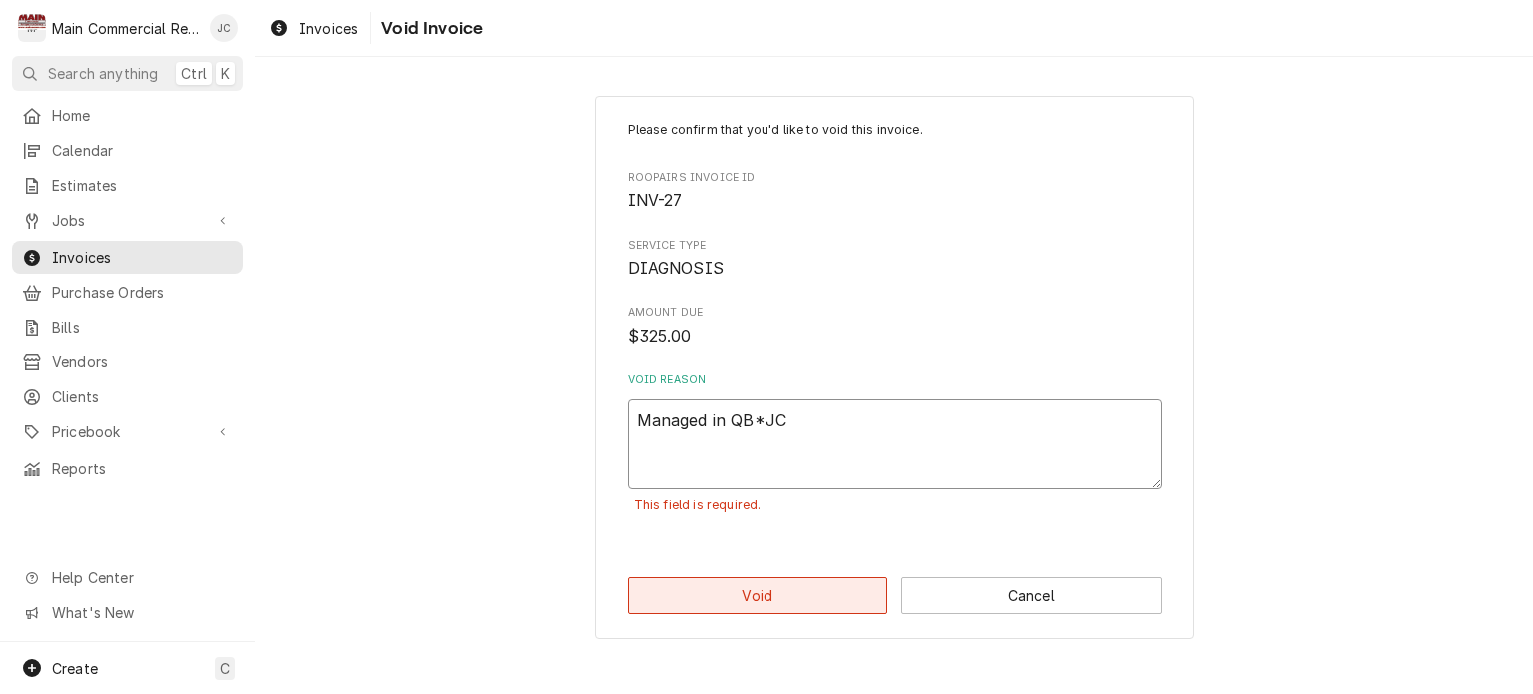
type textarea "Managed in QB*JC"
click at [776, 603] on button "Void" at bounding box center [758, 595] width 260 height 37
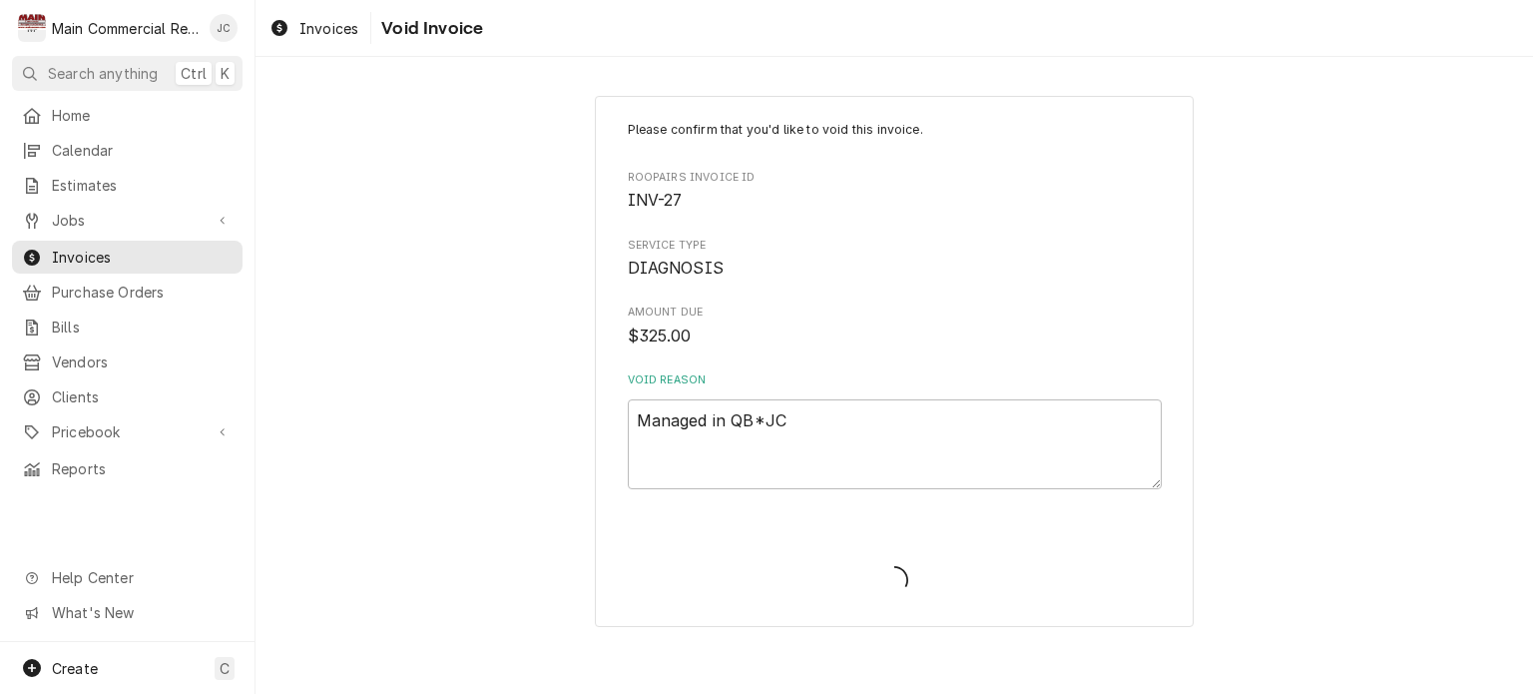
type textarea "x"
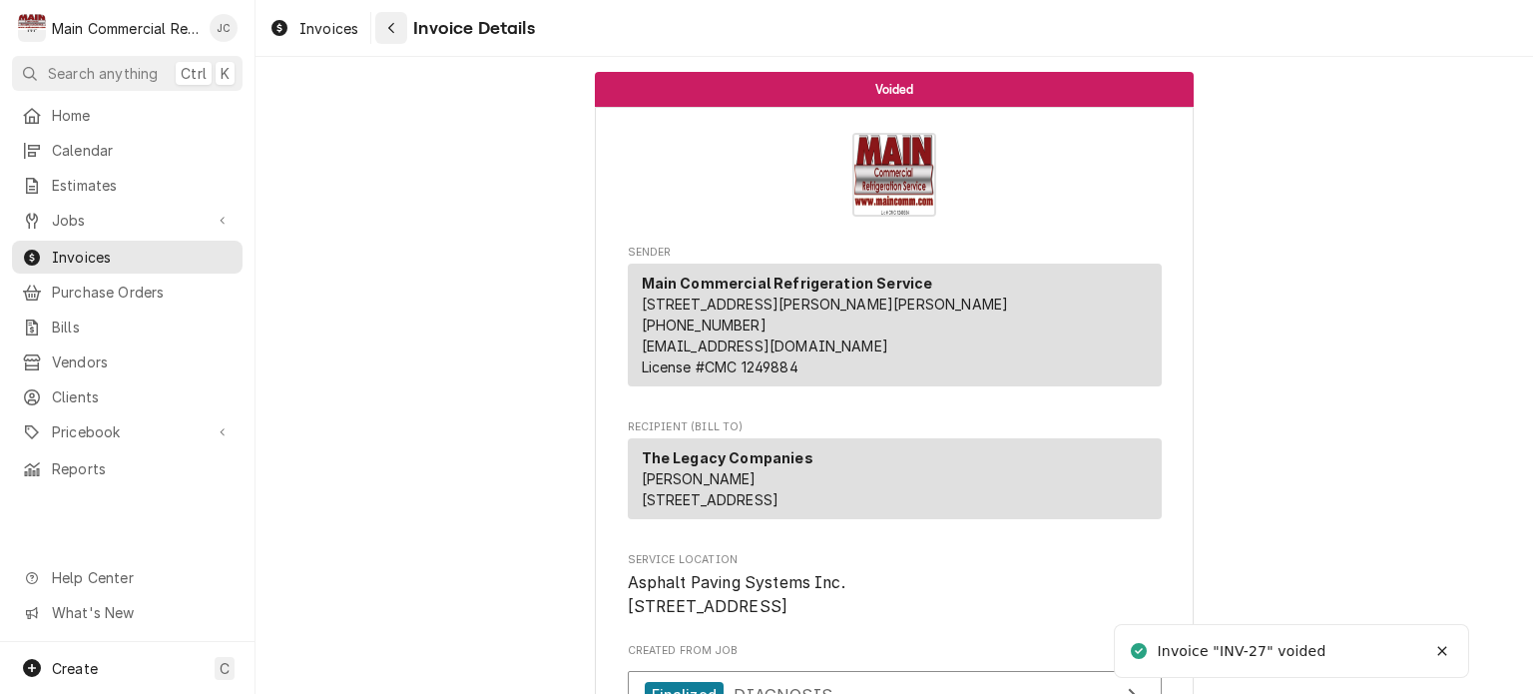
click at [398, 27] on div "Navigate back" at bounding box center [391, 28] width 20 height 20
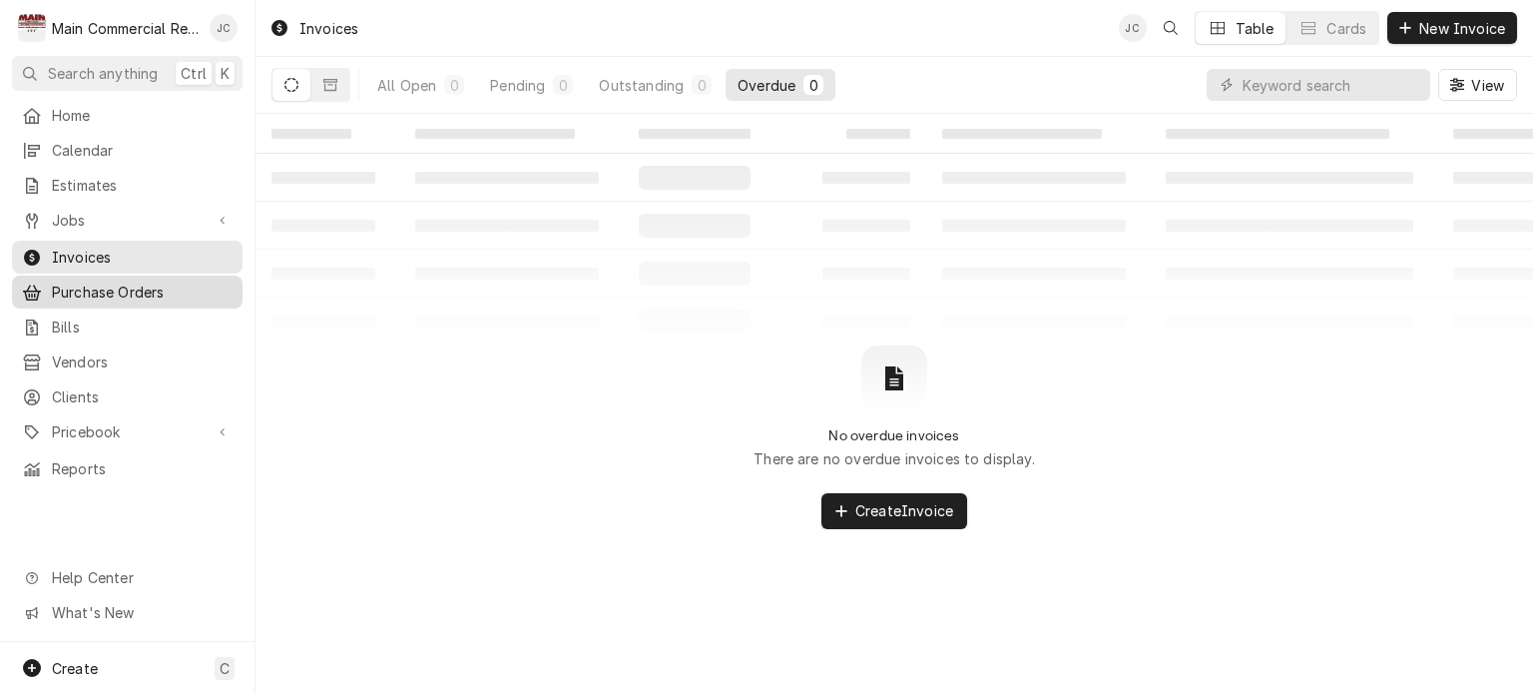
click at [97, 281] on span "Purchase Orders" at bounding box center [142, 291] width 181 height 21
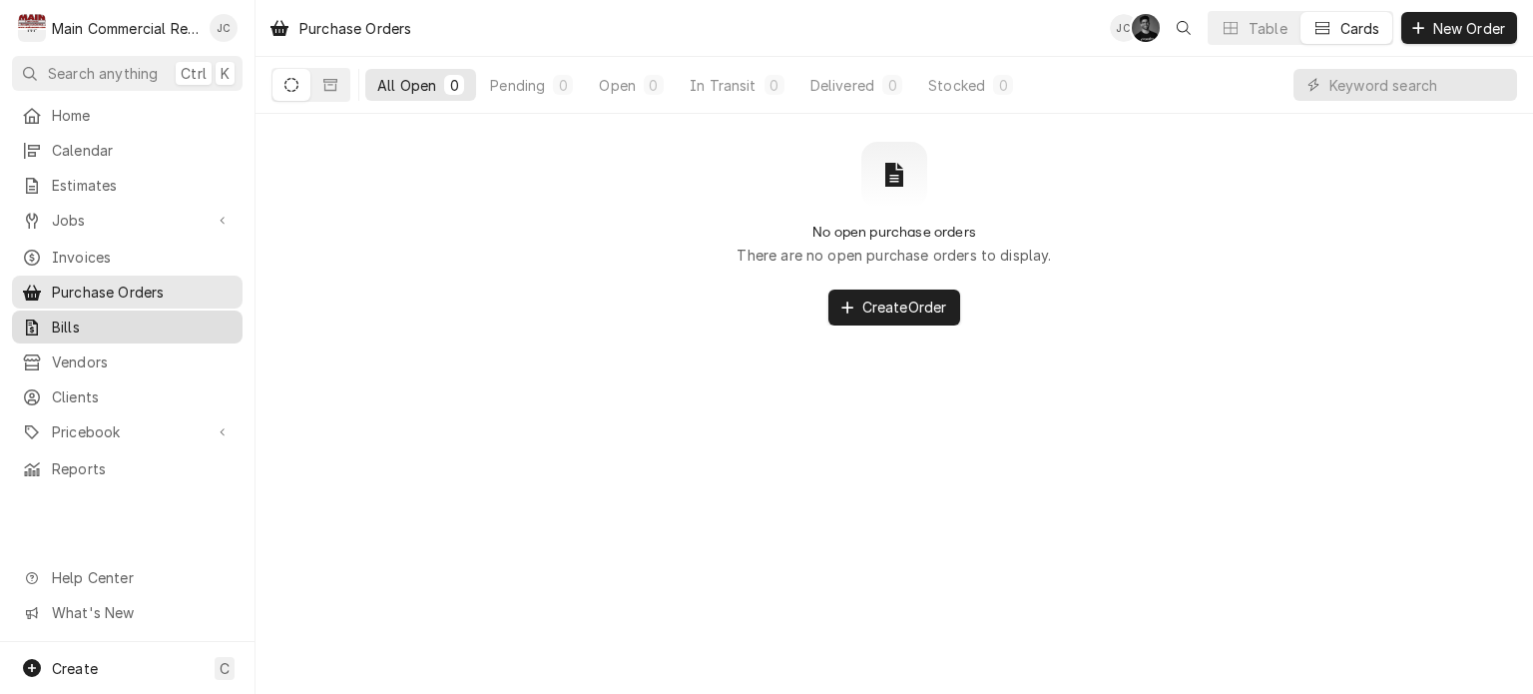
click at [75, 316] on span "Bills" at bounding box center [142, 326] width 181 height 21
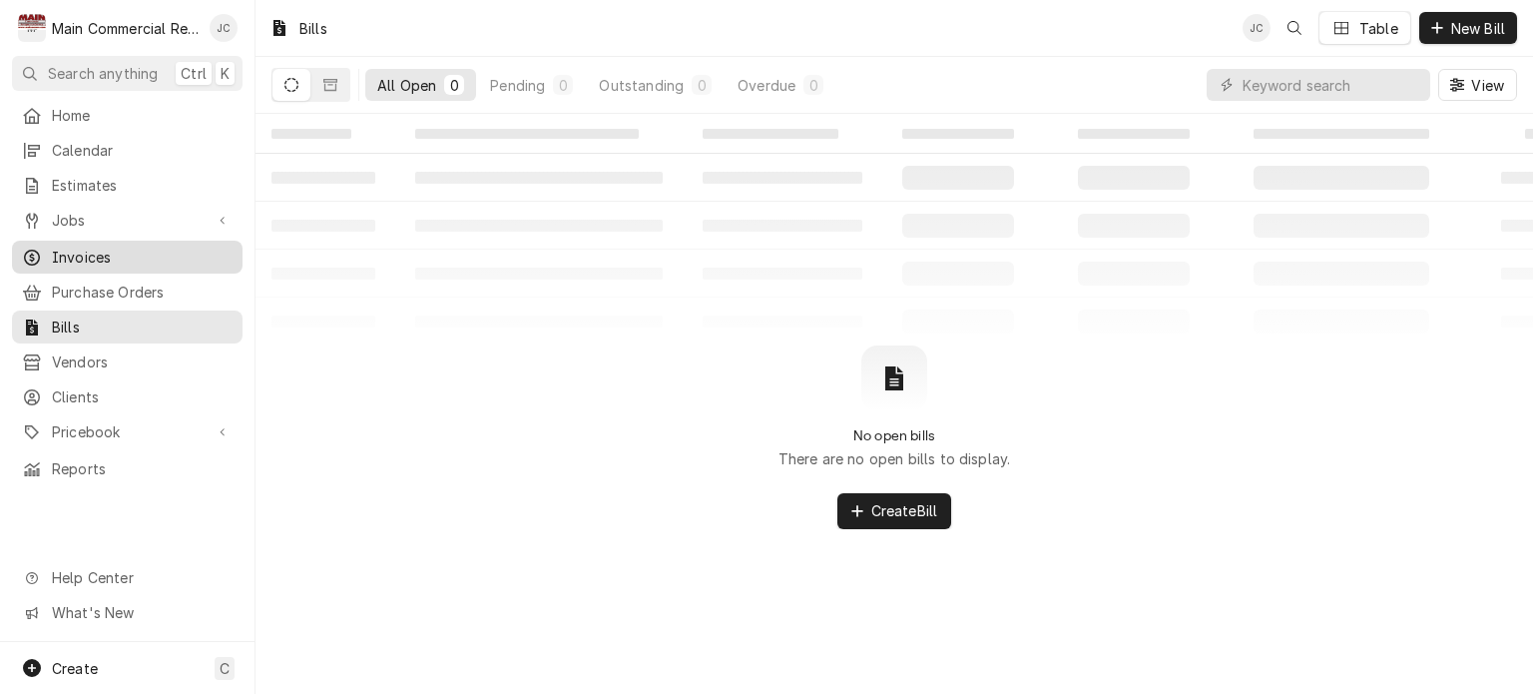
click at [96, 249] on span "Invoices" at bounding box center [142, 256] width 181 height 21
